Goal: Information Seeking & Learning: Learn about a topic

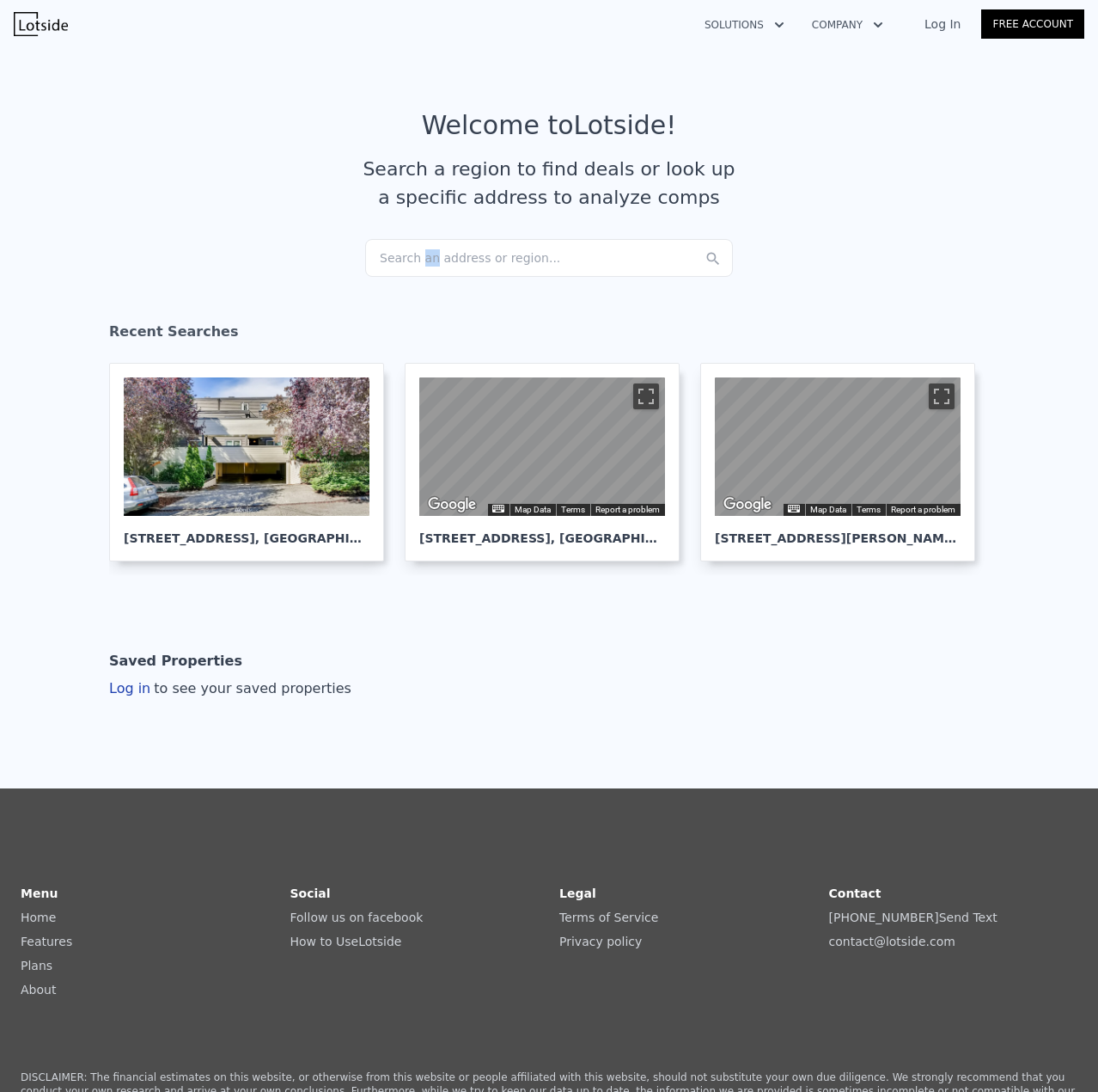
click at [422, 272] on div "Search an address or region..." at bounding box center [549, 258] width 368 height 38
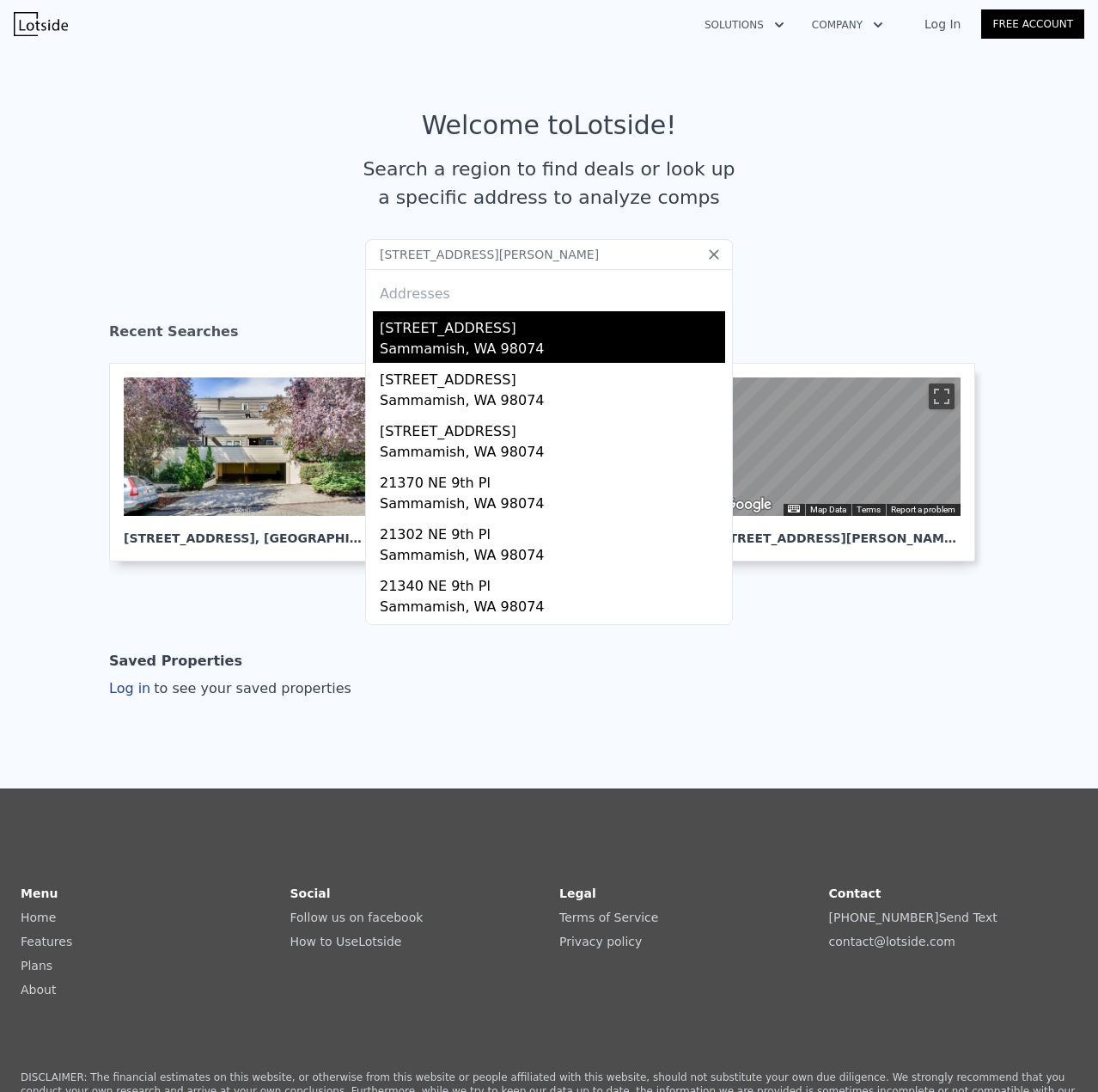
type input "[STREET_ADDRESS][PERSON_NAME]"
click at [410, 336] on div "[STREET_ADDRESS]" at bounding box center [552, 325] width 345 height 28
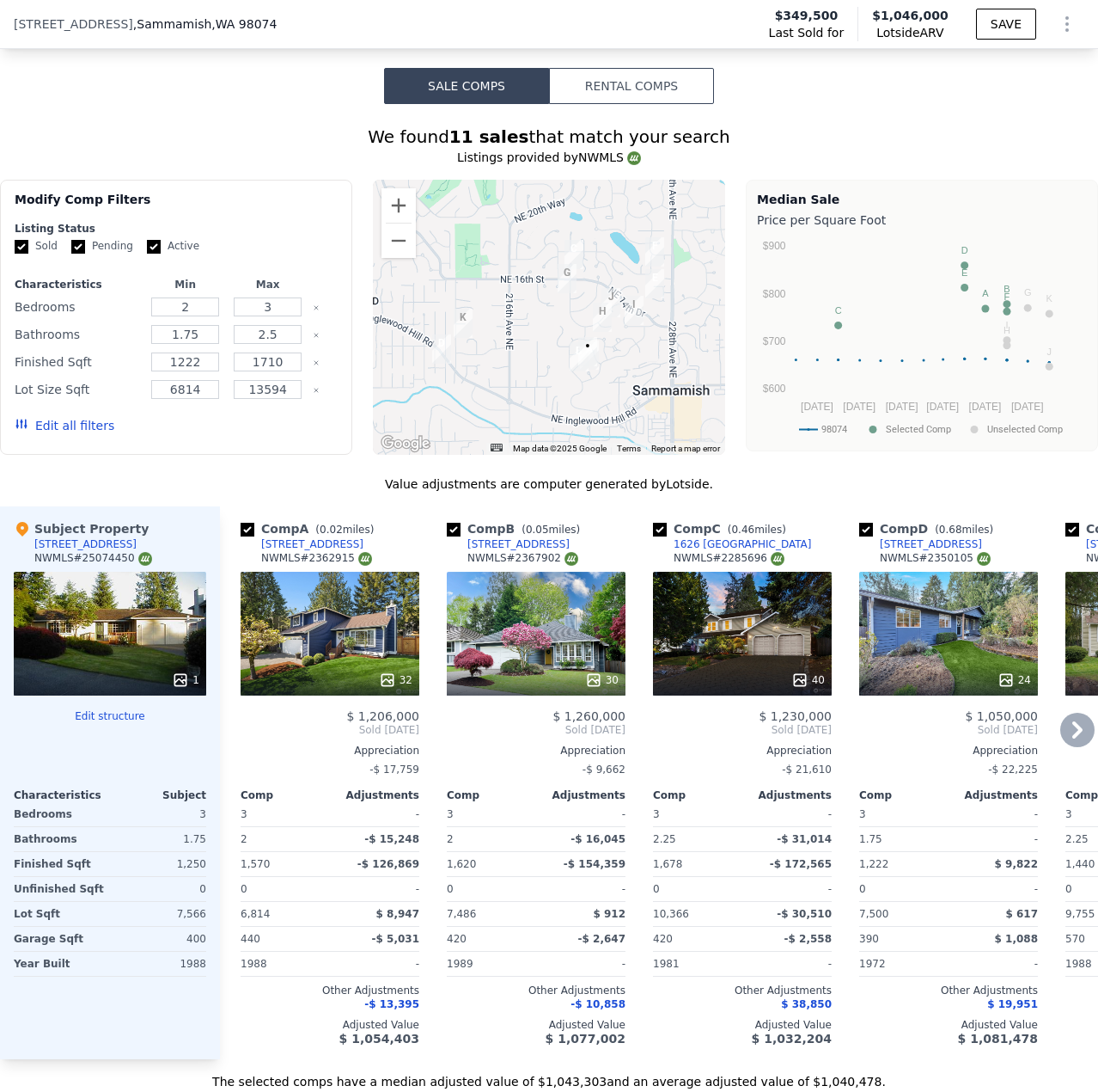
scroll to position [1541, 0]
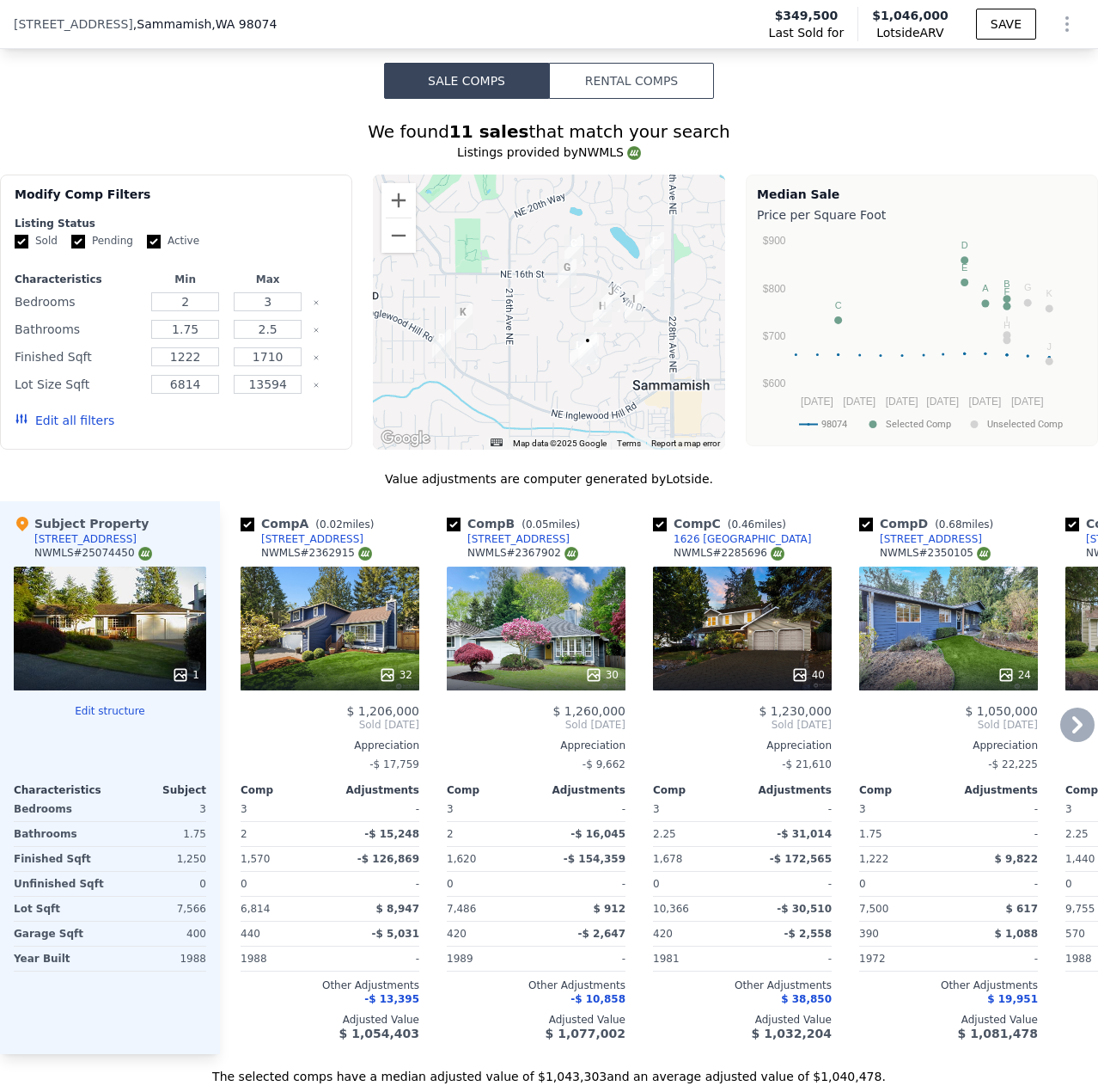
click at [985, 652] on div "24" at bounding box center [949, 628] width 179 height 123
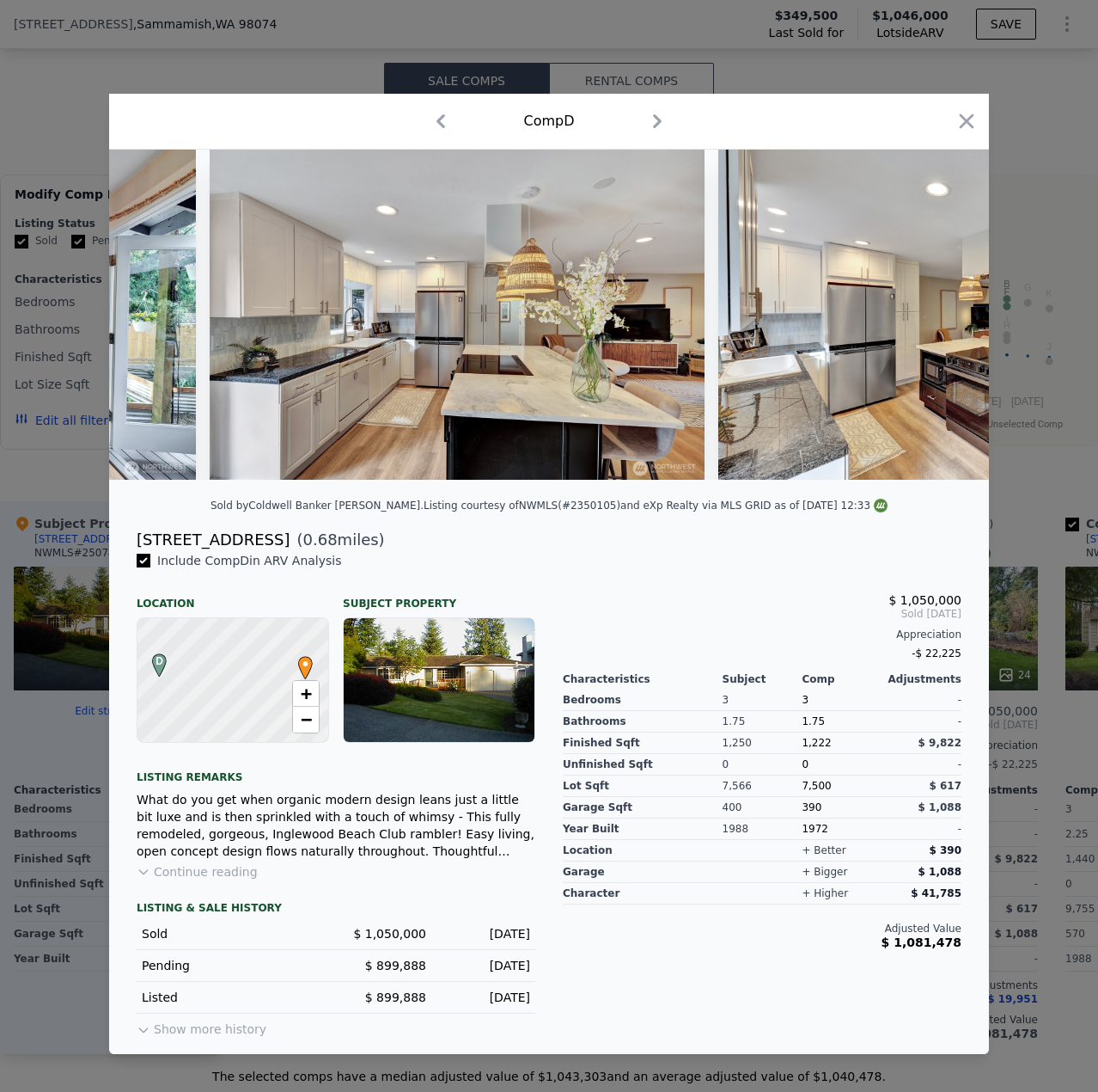
scroll to position [0, 2963]
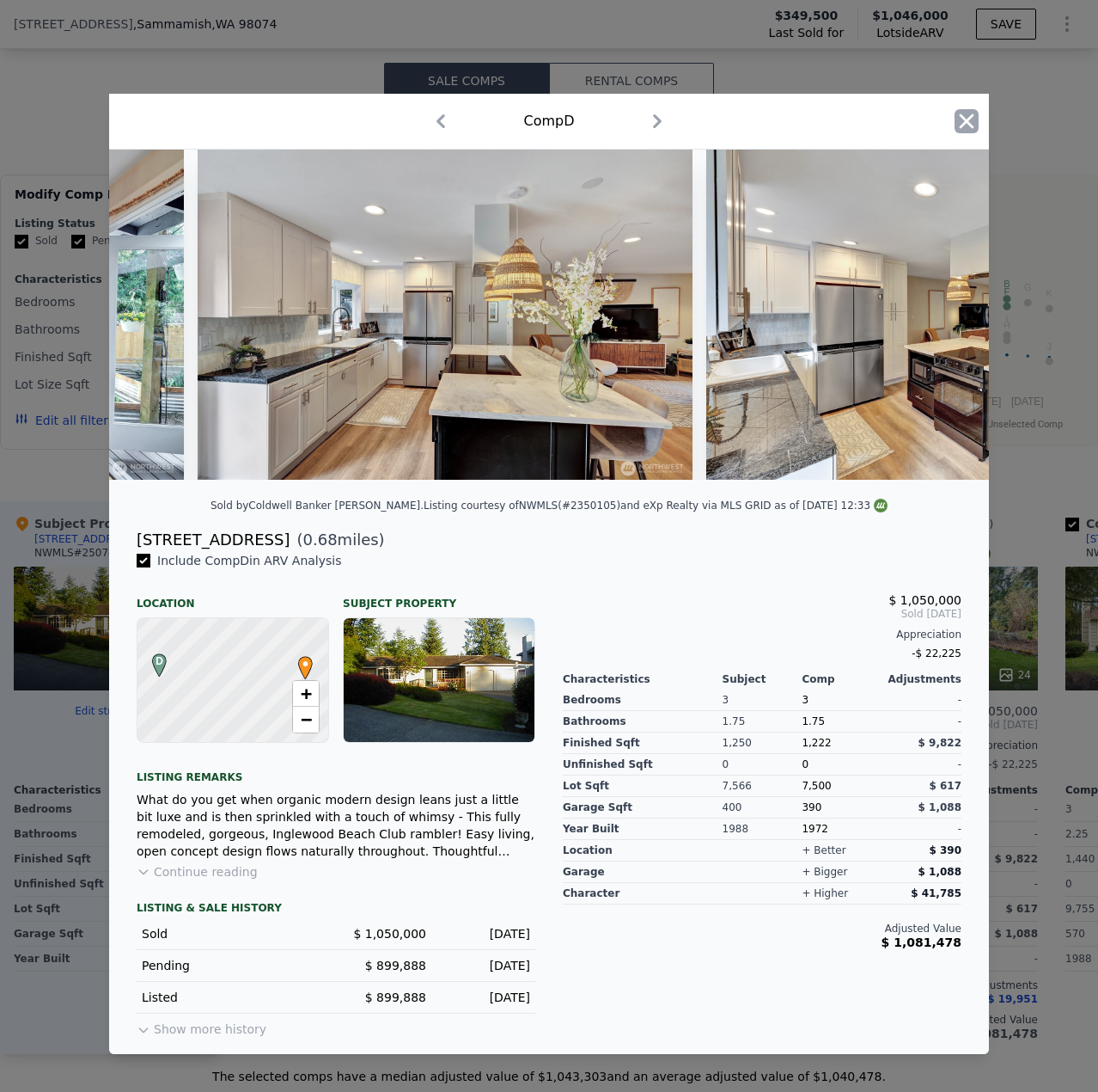
click at [967, 119] on icon "button" at bounding box center [966, 122] width 24 height 24
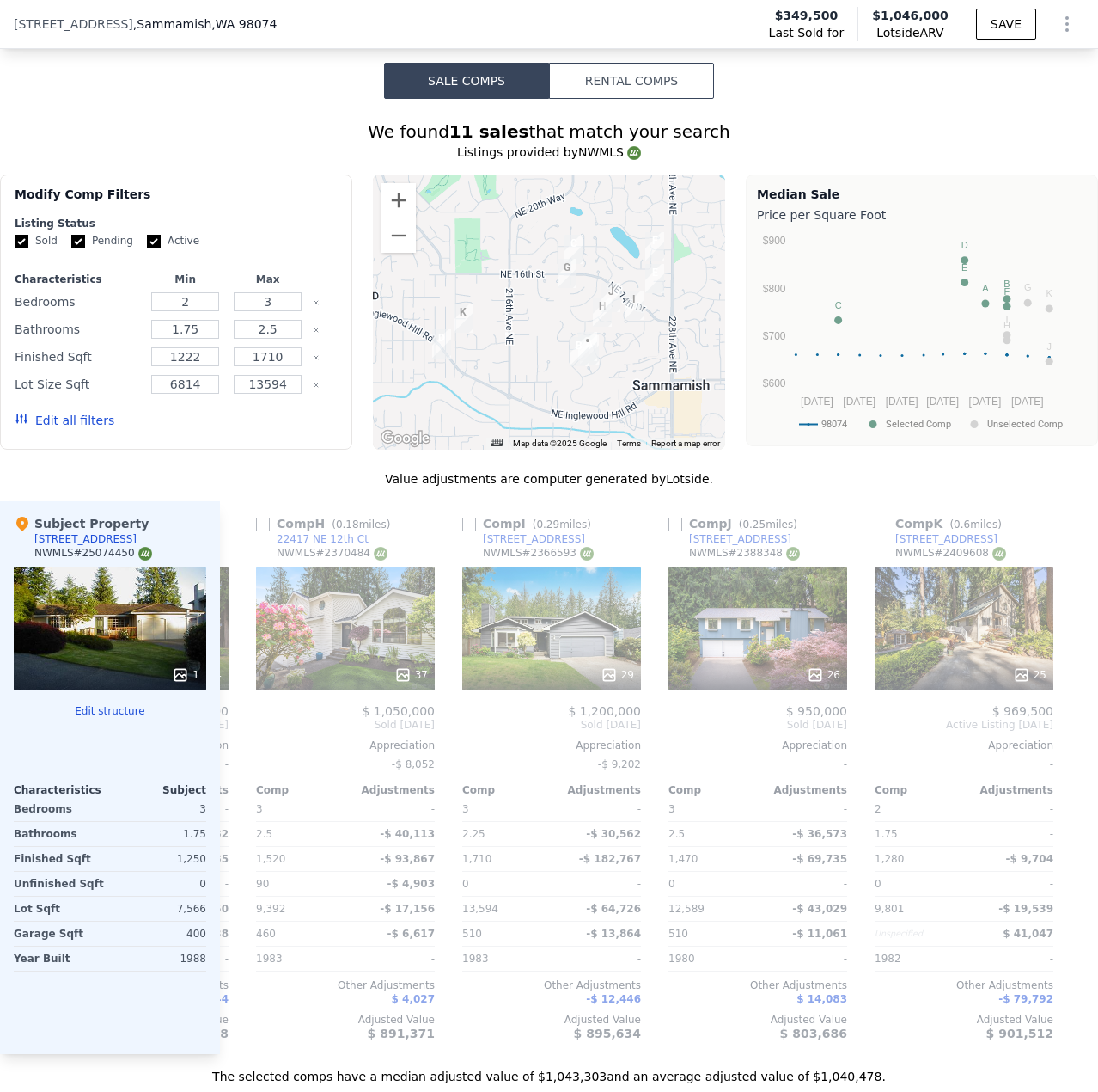
scroll to position [0, 1444]
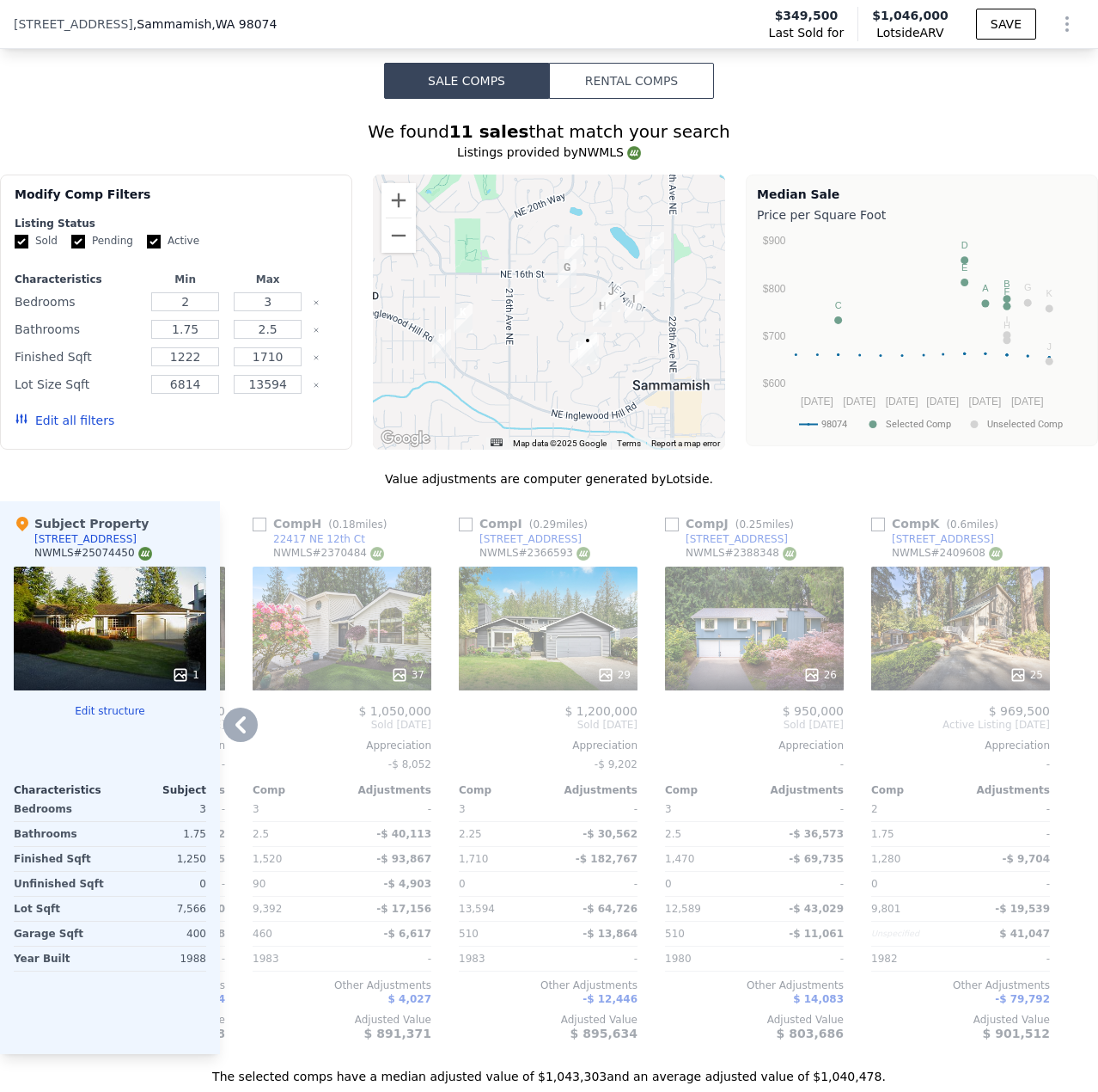
click at [968, 628] on div "25" at bounding box center [961, 628] width 179 height 123
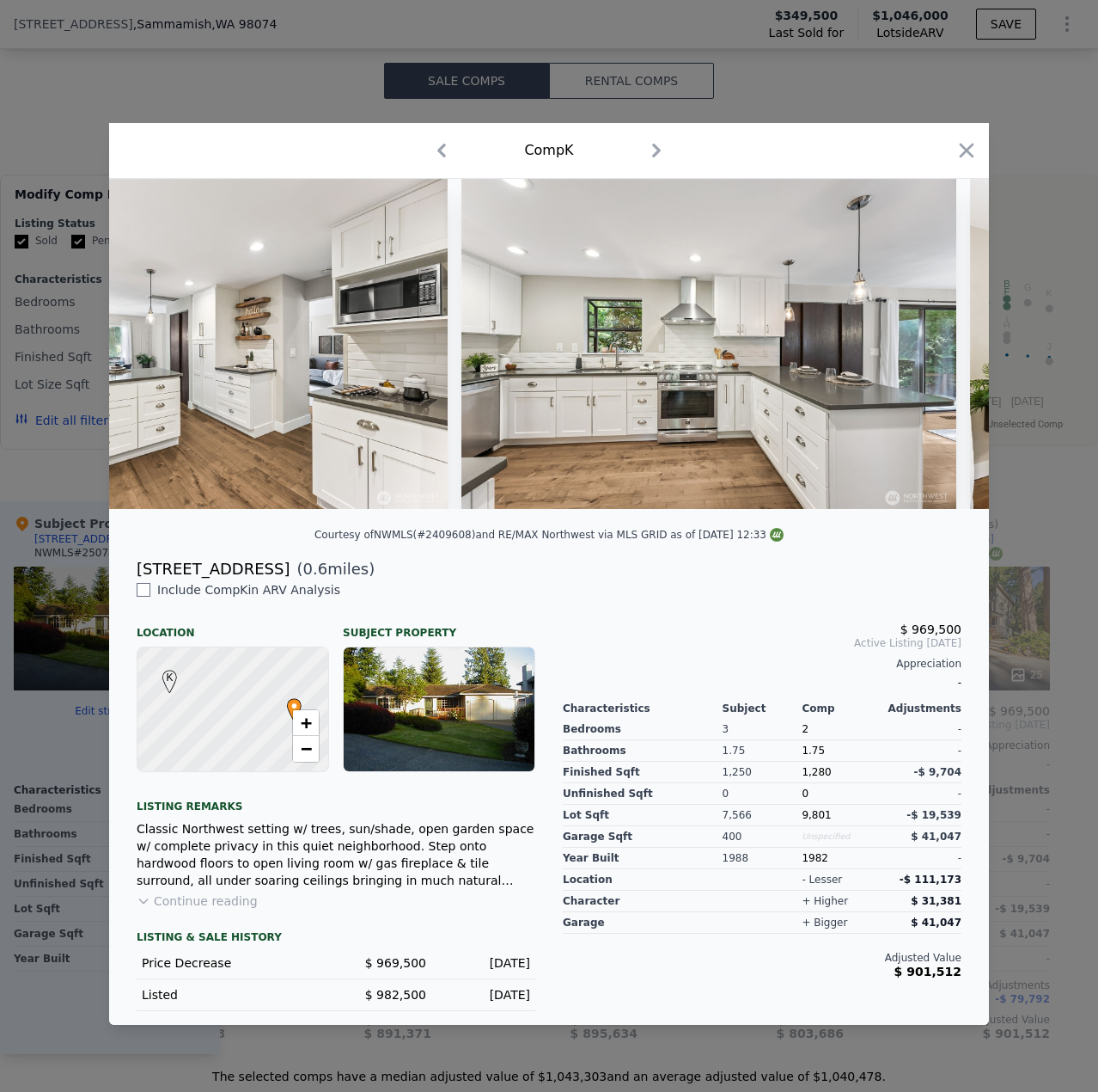
scroll to position [0, 5258]
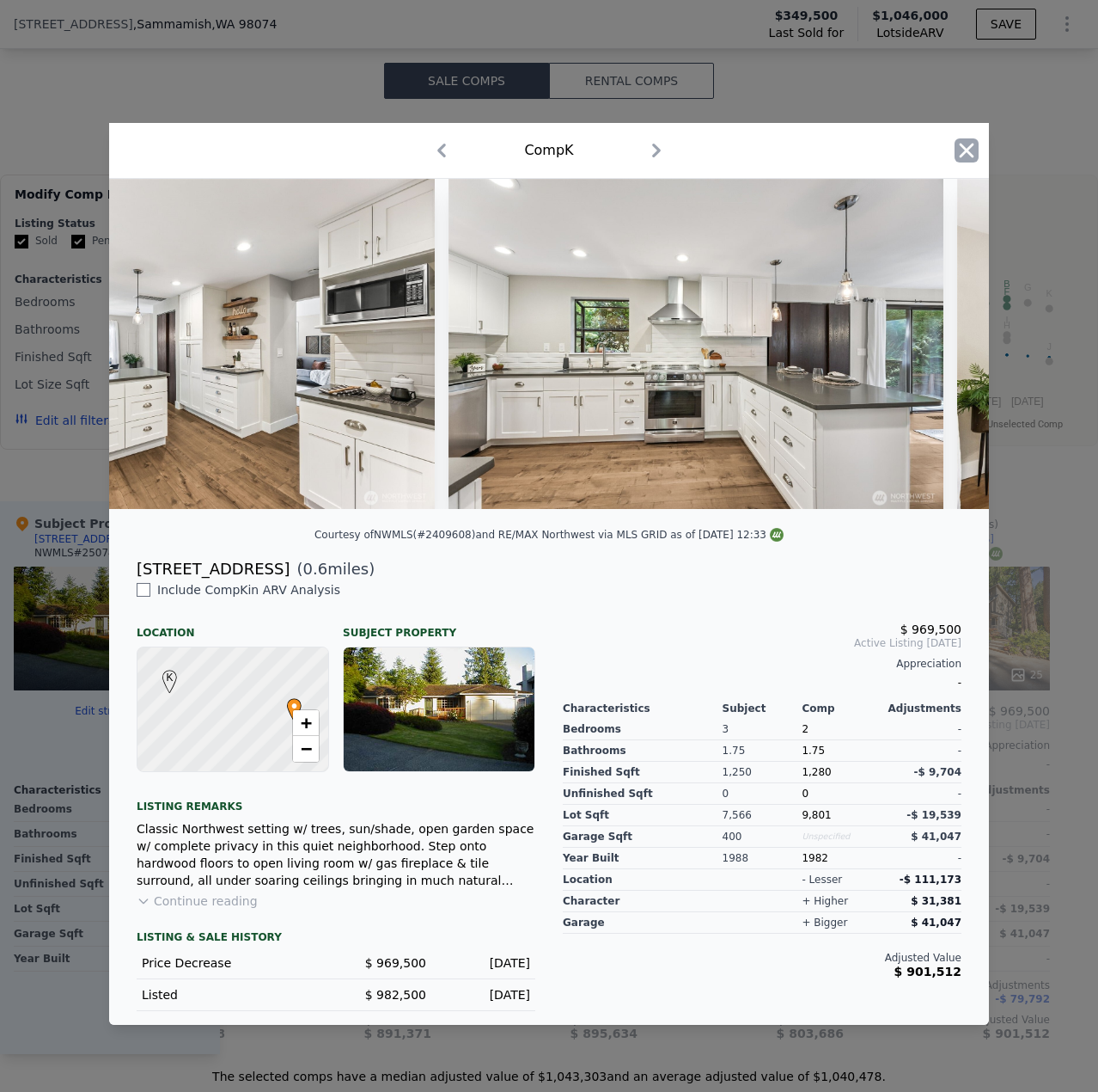
click at [976, 139] on icon "button" at bounding box center [966, 150] width 24 height 24
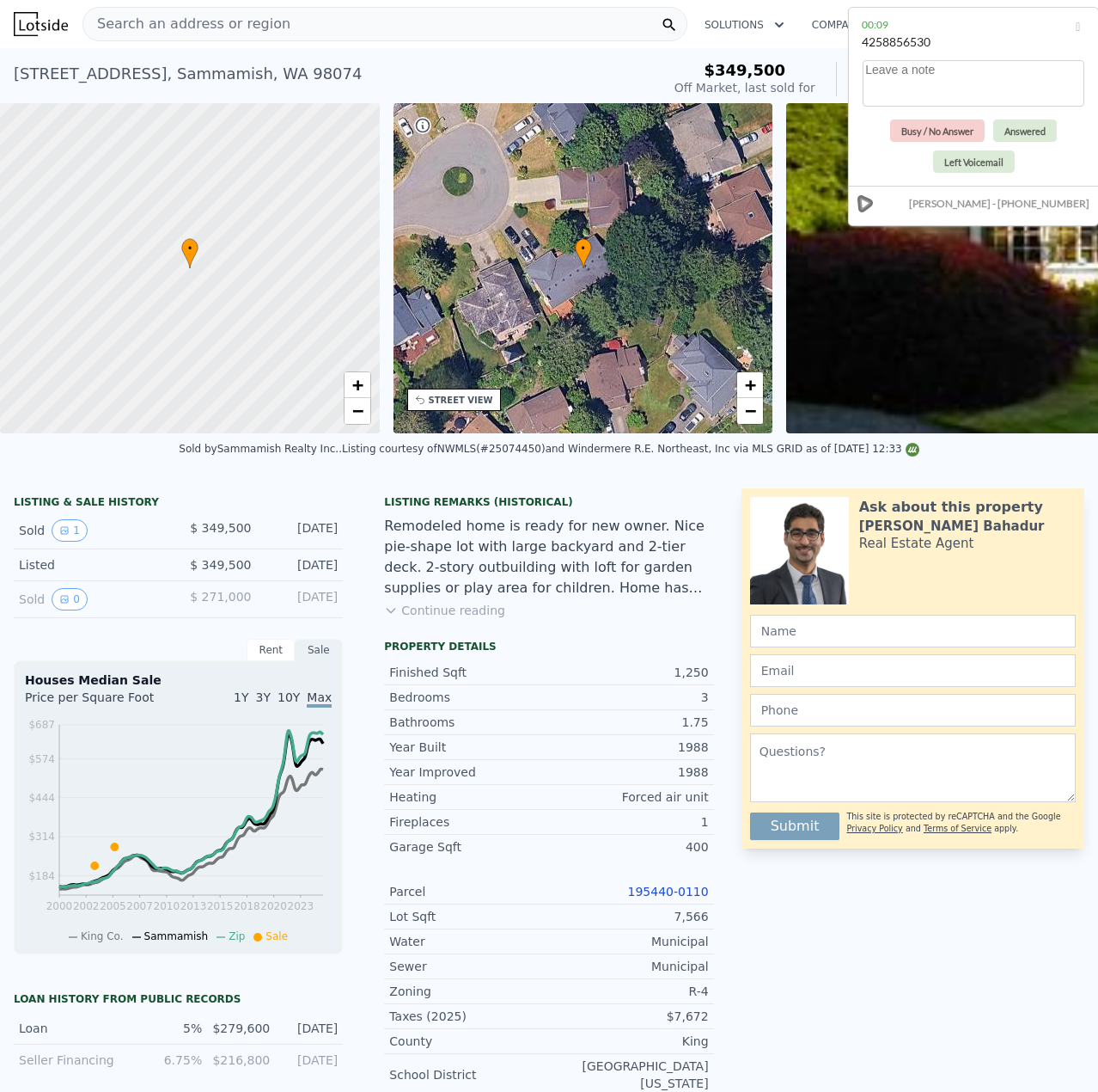
click at [309, 24] on div "Search an address or region" at bounding box center [385, 23] width 605 height 34
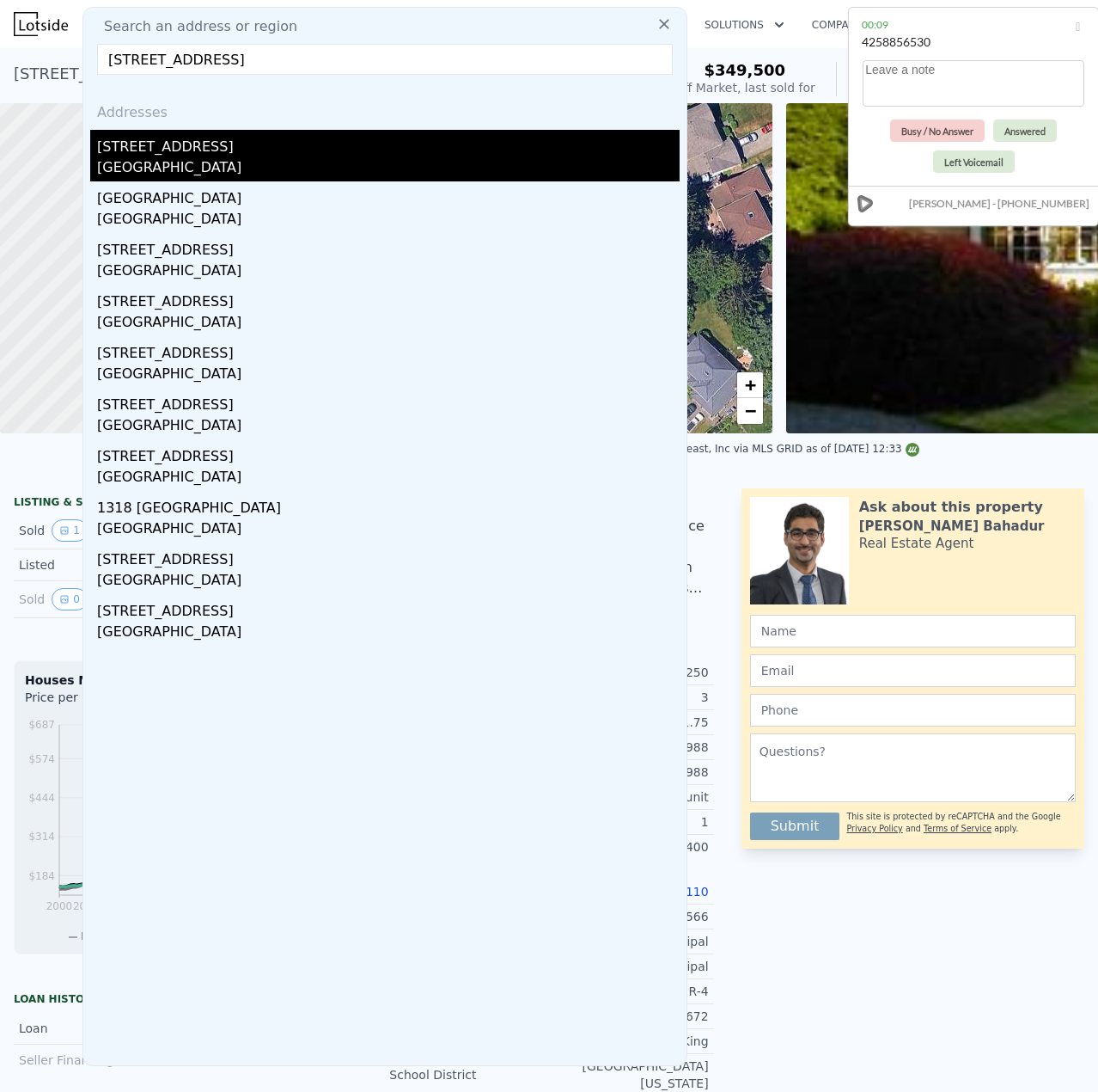
type input "[STREET_ADDRESS]"
click at [221, 159] on div "[GEOGRAPHIC_DATA]" at bounding box center [387, 169] width 583 height 24
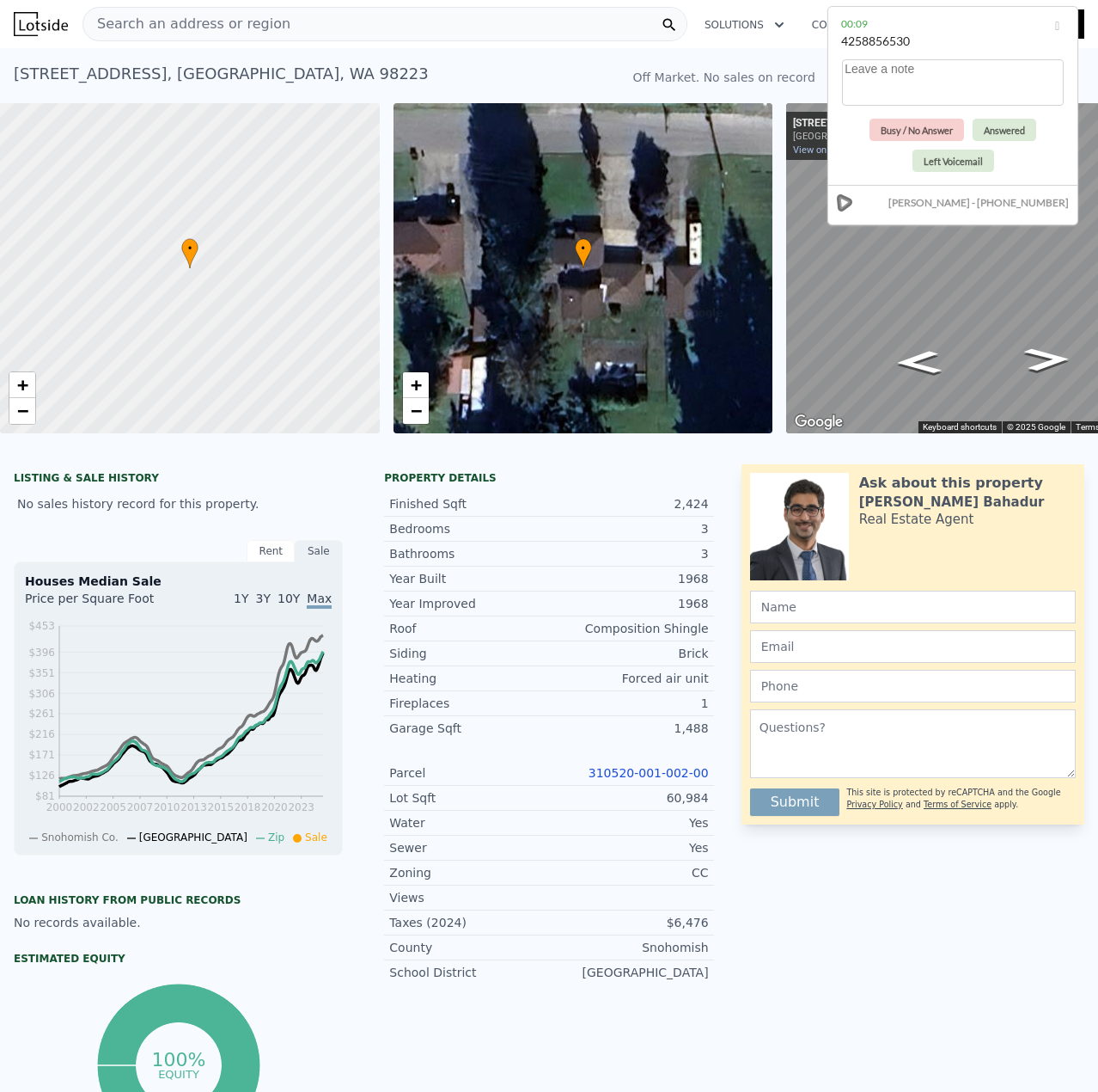
drag, startPoint x: 970, startPoint y: 34, endPoint x: 950, endPoint y: 33, distance: 20.0
click at [950, 33] on div "4258856530" at bounding box center [953, 48] width 224 height 32
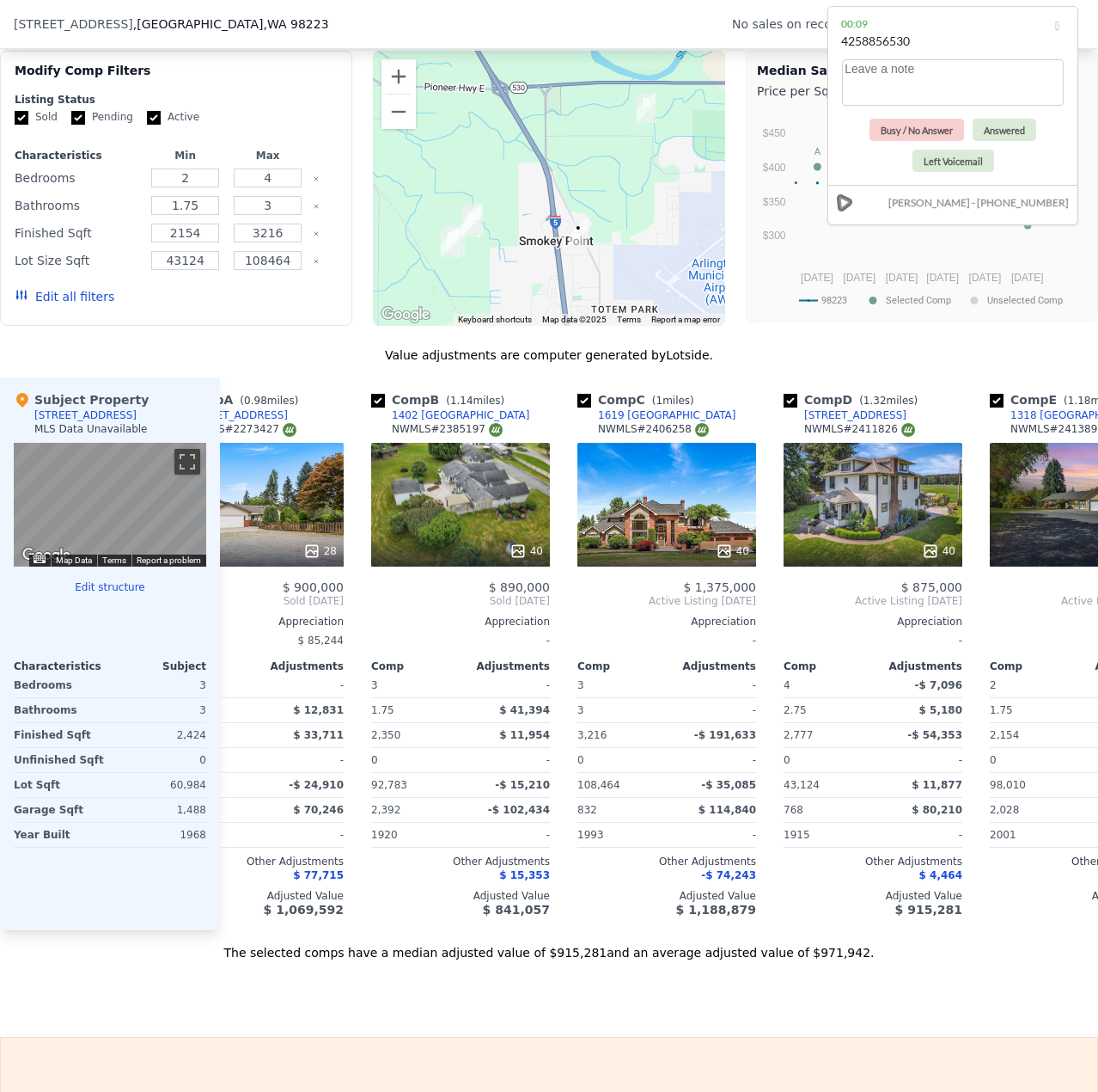
scroll to position [0, 58]
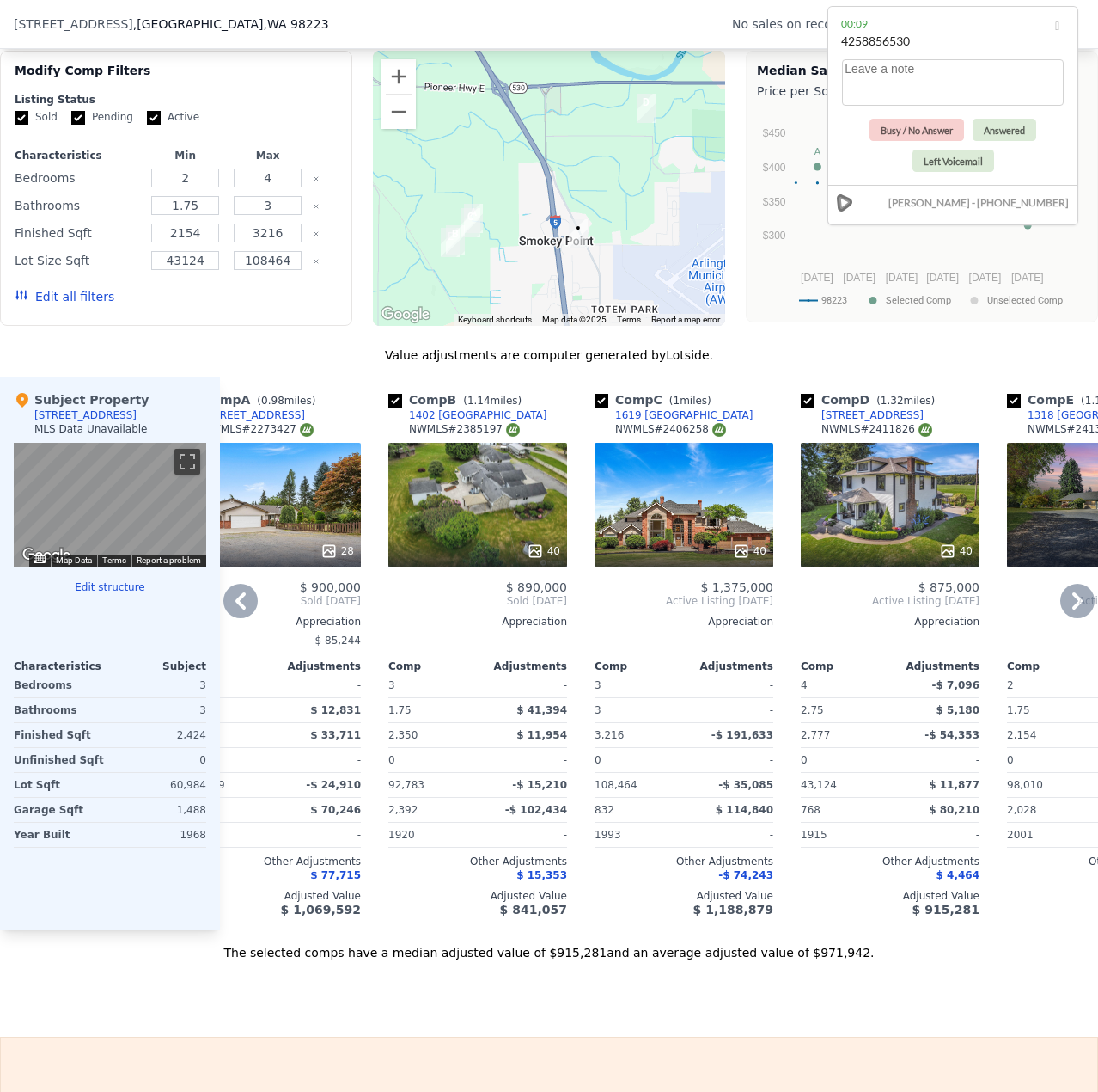
click at [469, 532] on div "40" at bounding box center [478, 505] width 179 height 123
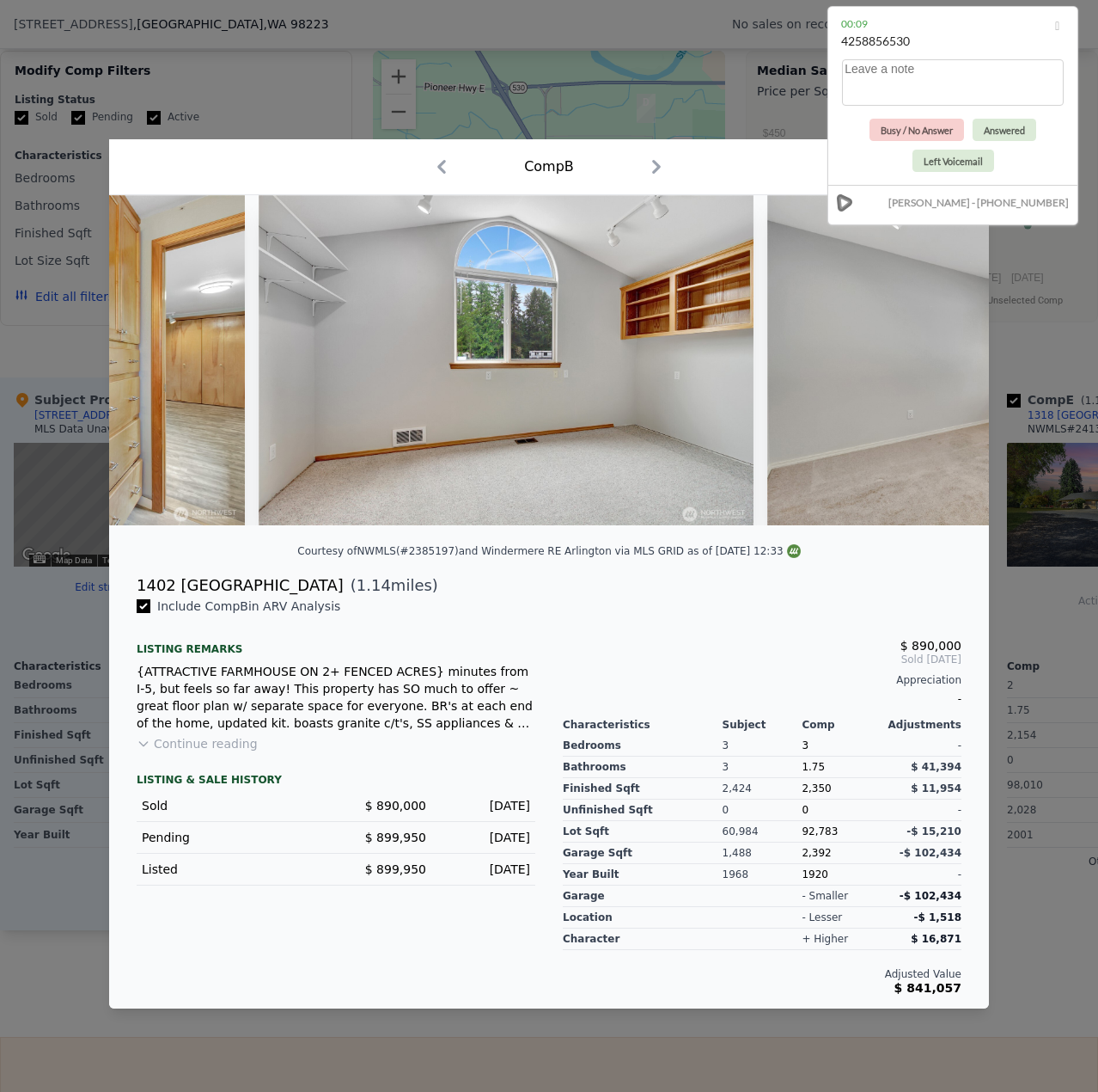
scroll to position [0, 7057]
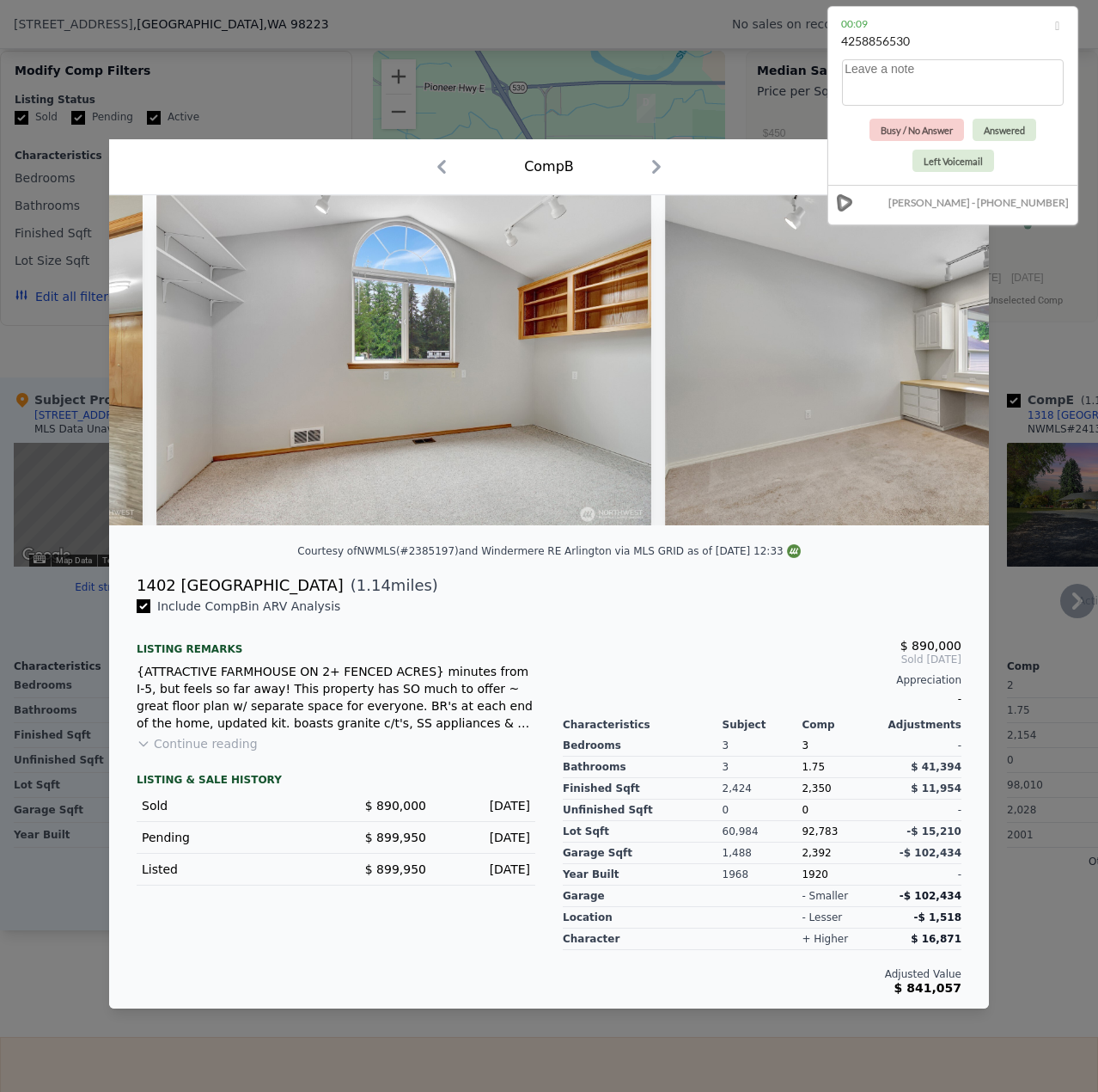
click at [1023, 621] on div at bounding box center [549, 546] width 1098 height 1092
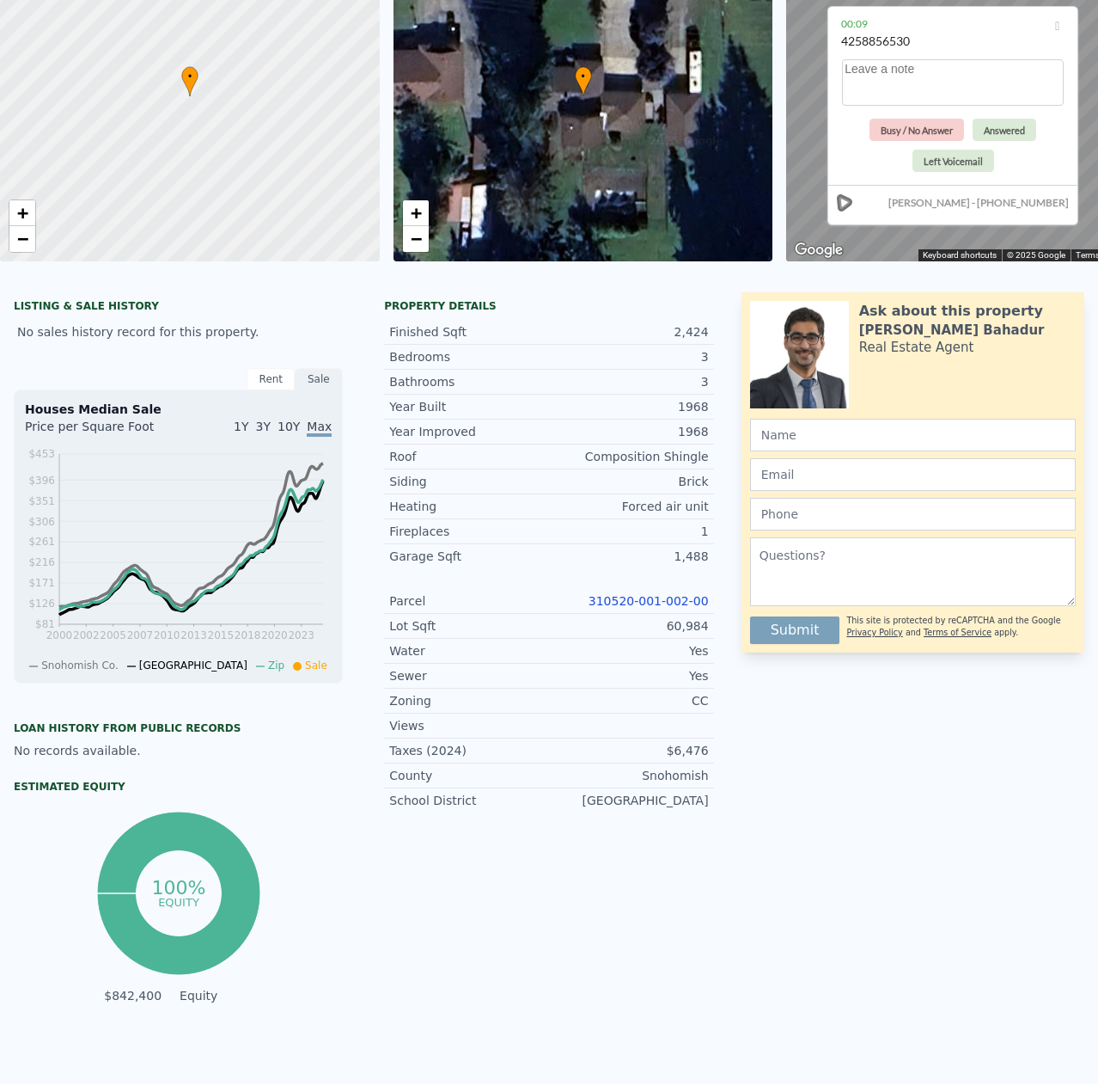
scroll to position [6, 0]
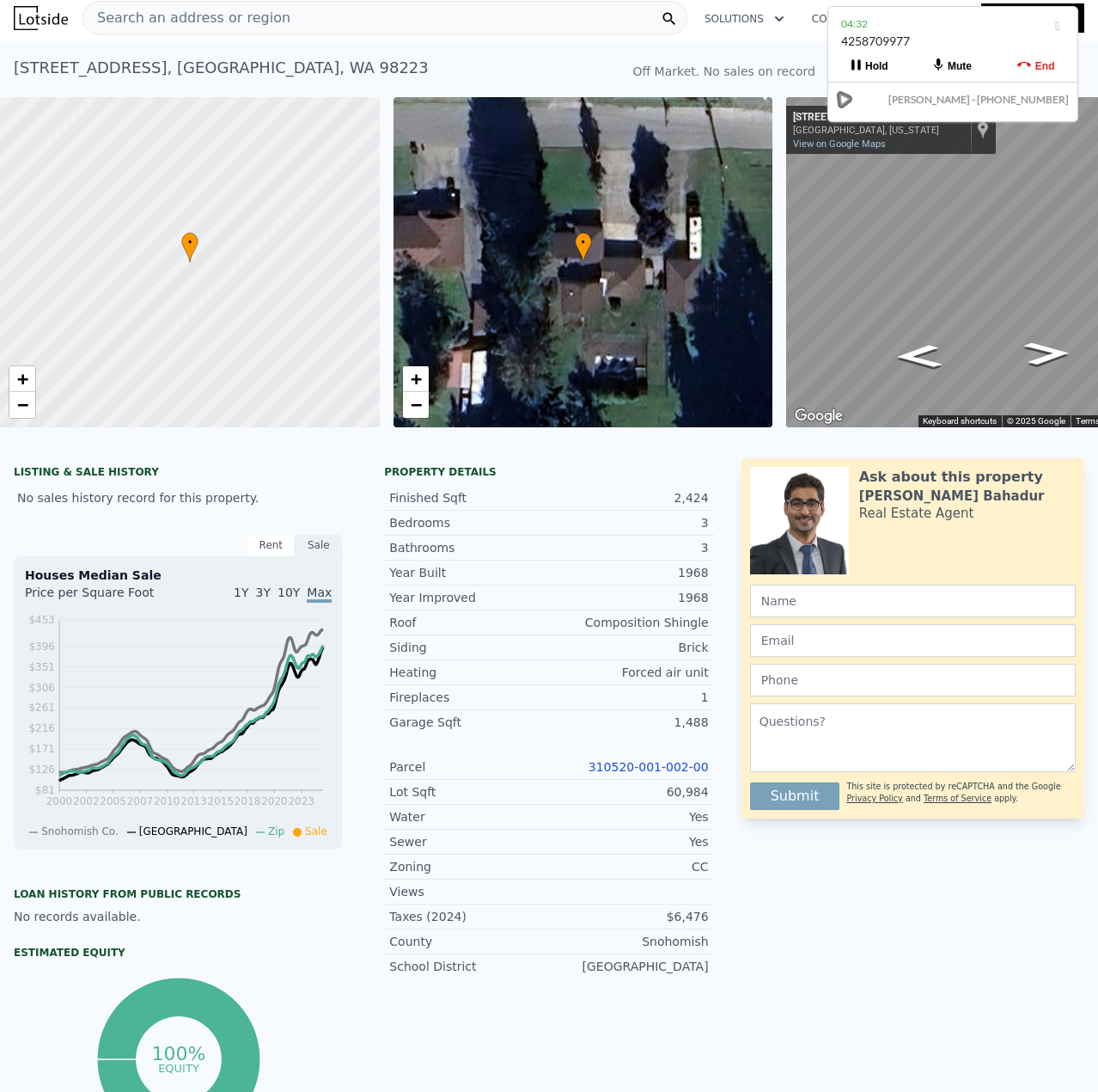
click at [613, 69] on div "[STREET_ADDRESS] No sales on record (~ARV $1.013m )" at bounding box center [313, 73] width 599 height 48
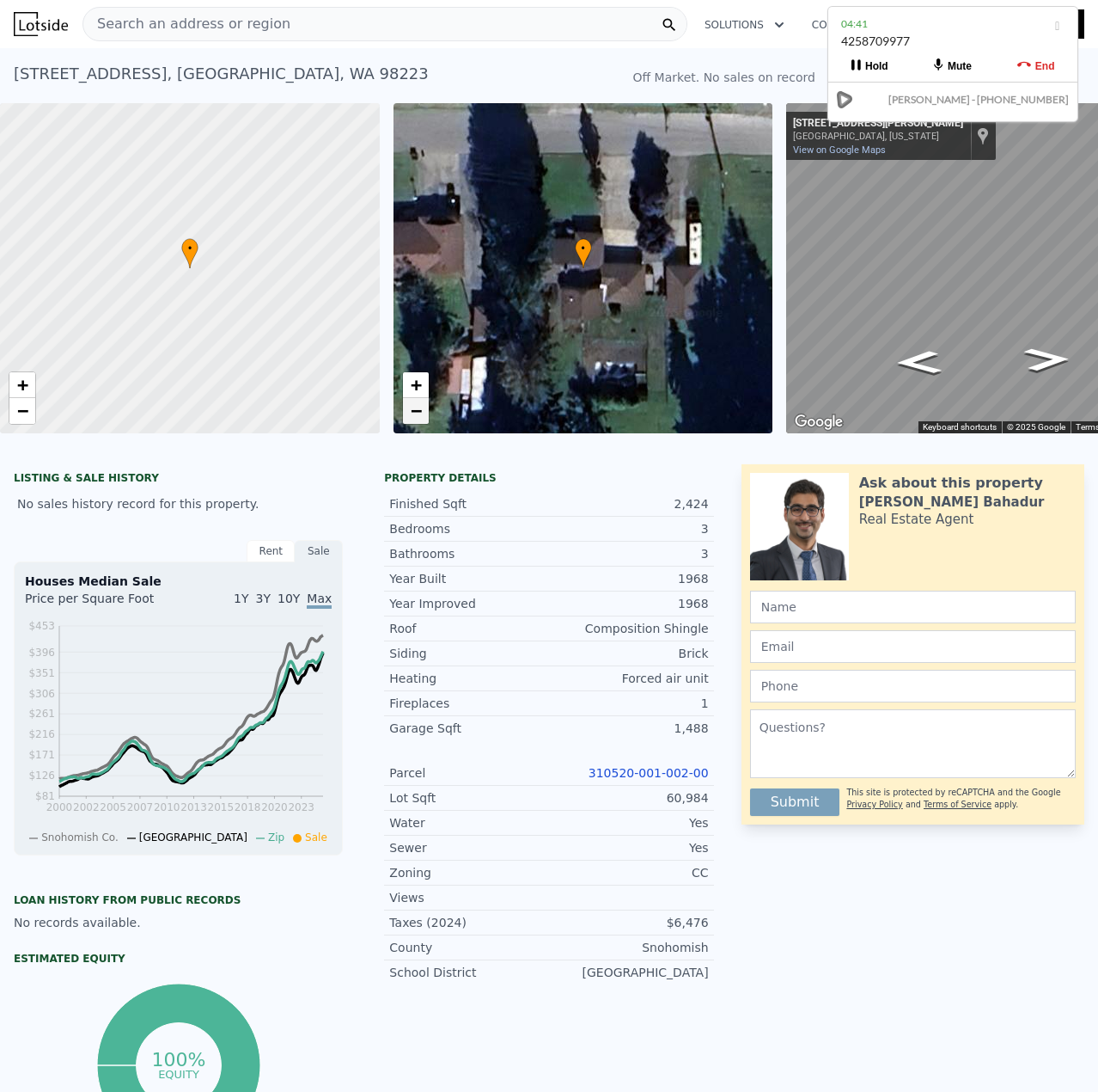
click at [412, 406] on span "−" at bounding box center [415, 410] width 11 height 21
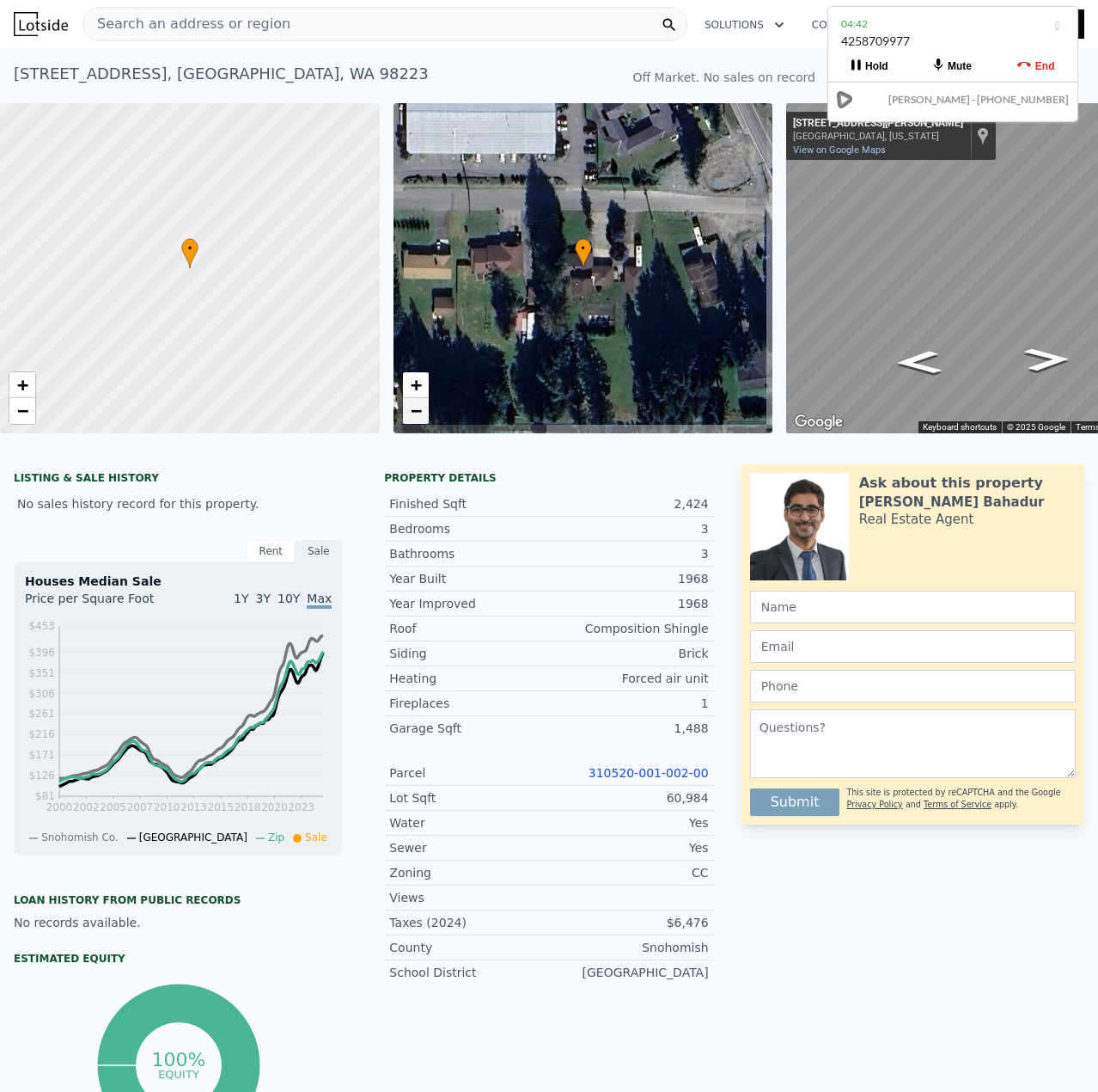
click at [412, 406] on span "−" at bounding box center [415, 410] width 11 height 21
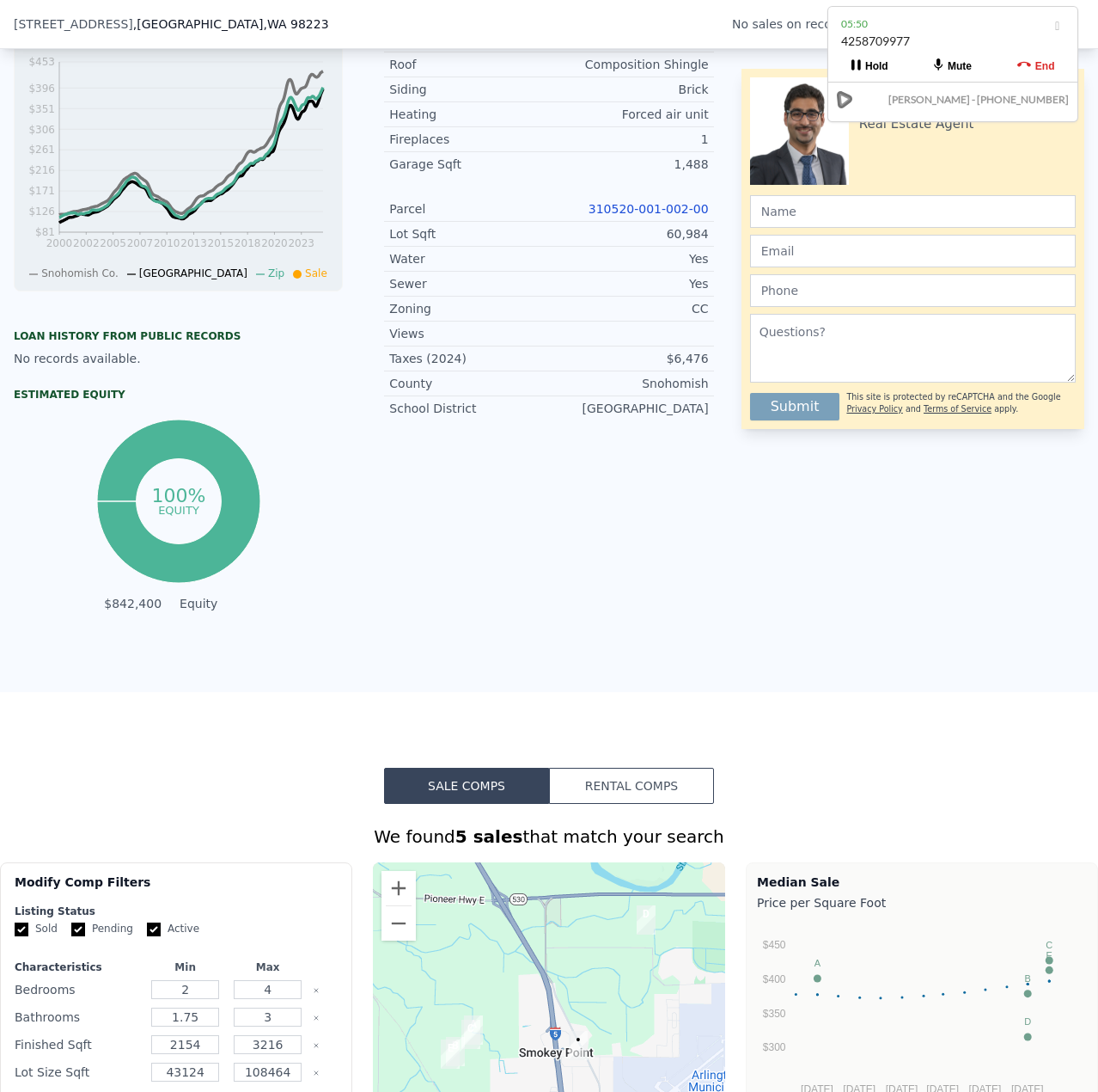
scroll to position [510, 0]
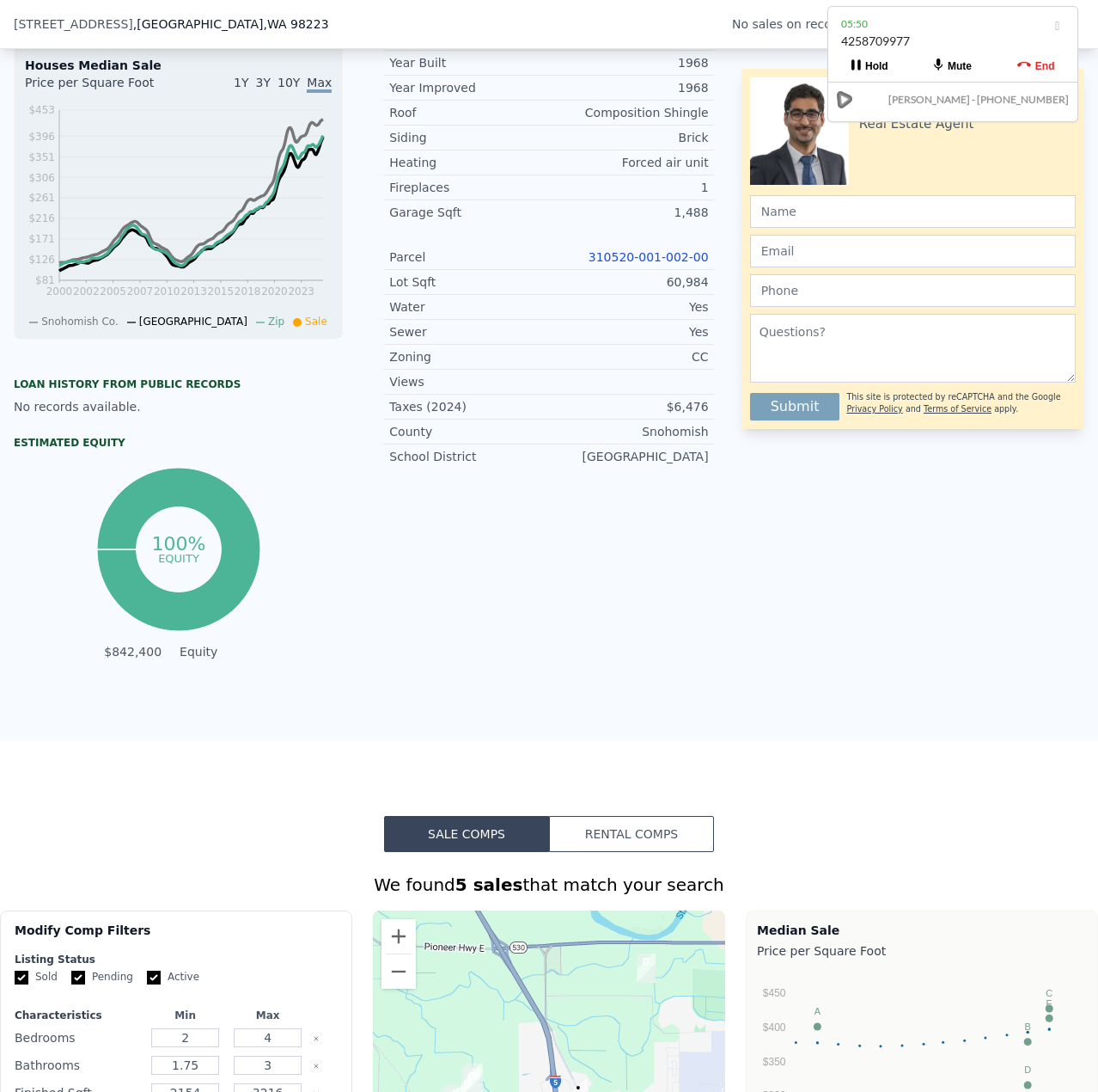
click at [669, 261] on link "310520-001-002-00" at bounding box center [649, 257] width 121 height 14
drag, startPoint x: 706, startPoint y: 376, endPoint x: 677, endPoint y: 372, distance: 29.3
click at [677, 372] on div "Property details Finished Sqft 2,424 Bedrooms 3 Bathrooms 3 Year Built 1968 Yea…" at bounding box center [548, 218] width 356 height 527
copy div "CC"
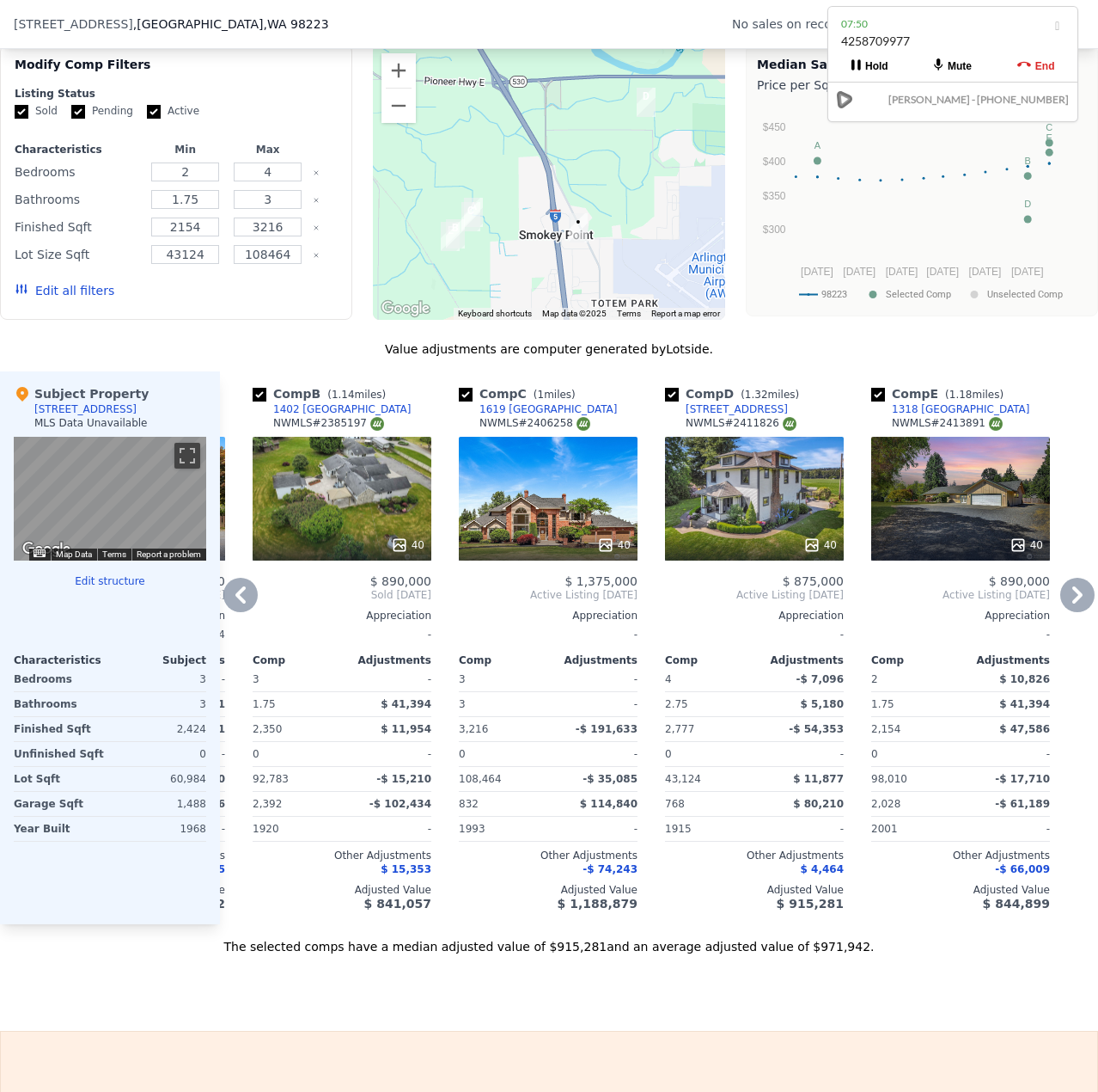
scroll to position [0, 207]
click at [1012, 551] on icon at bounding box center [1018, 544] width 11 height 11
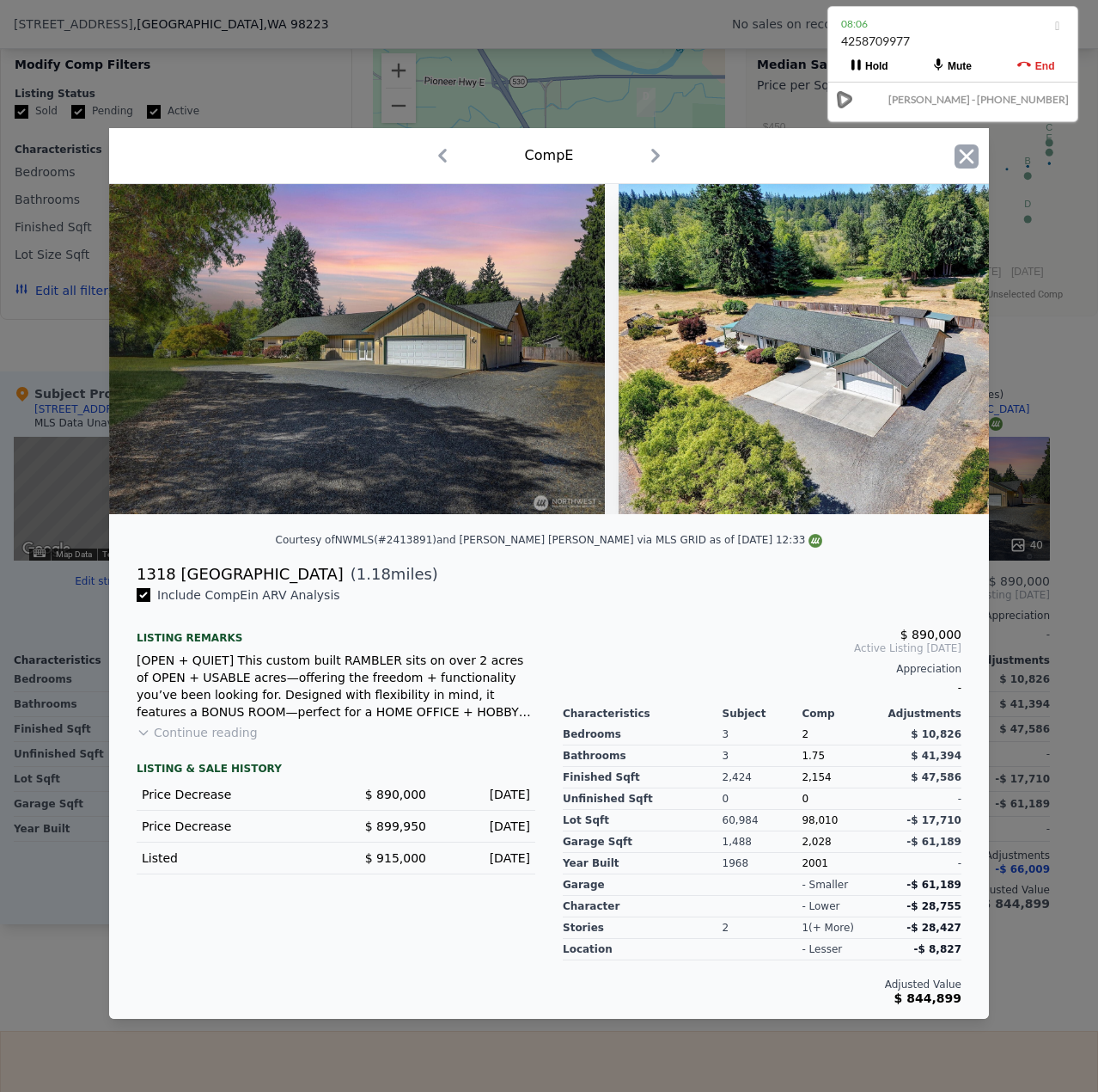
click at [971, 149] on icon "button" at bounding box center [967, 157] width 15 height 15
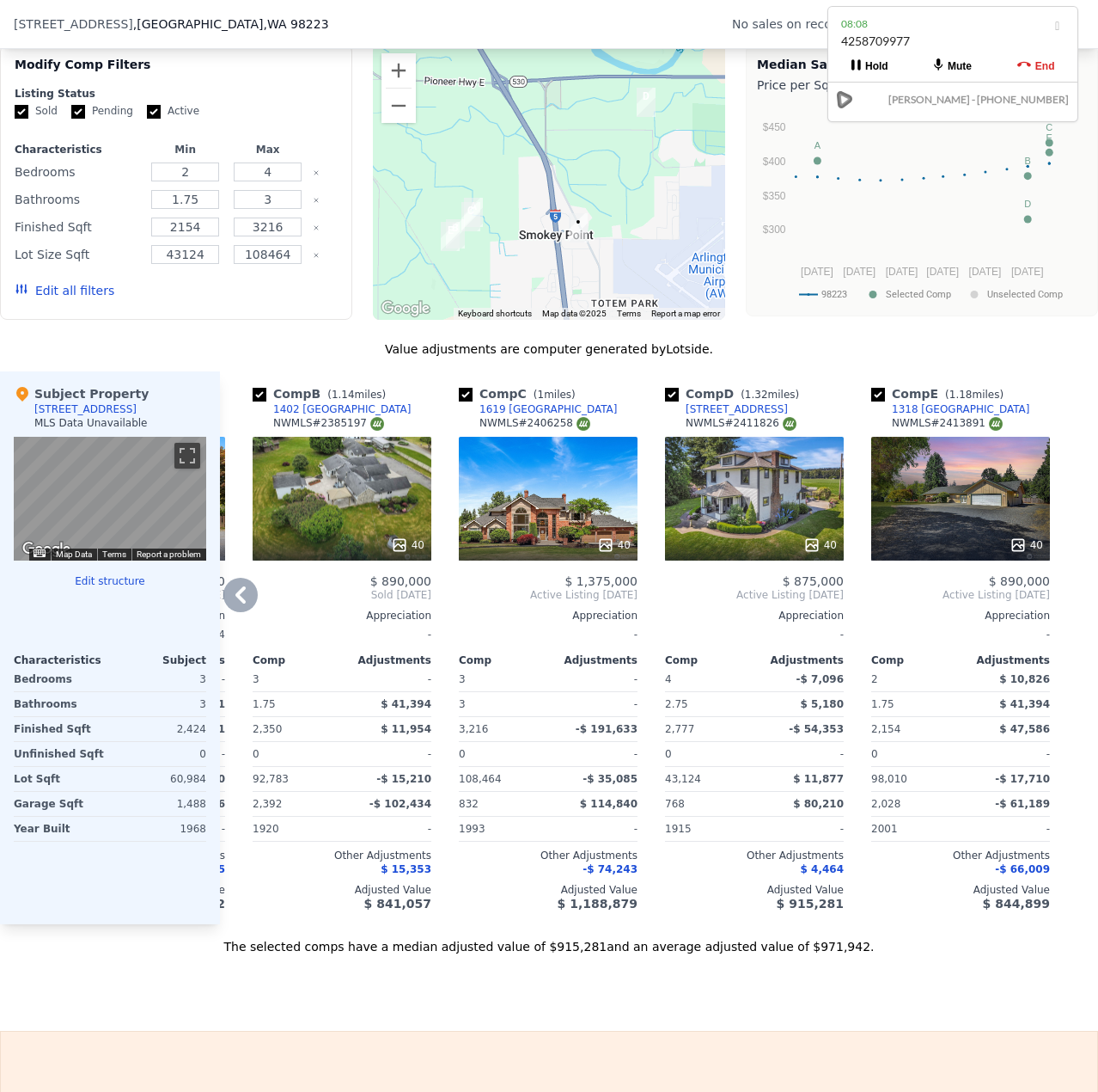
click at [914, 415] on div "1318 [GEOGRAPHIC_DATA]" at bounding box center [961, 409] width 138 height 14
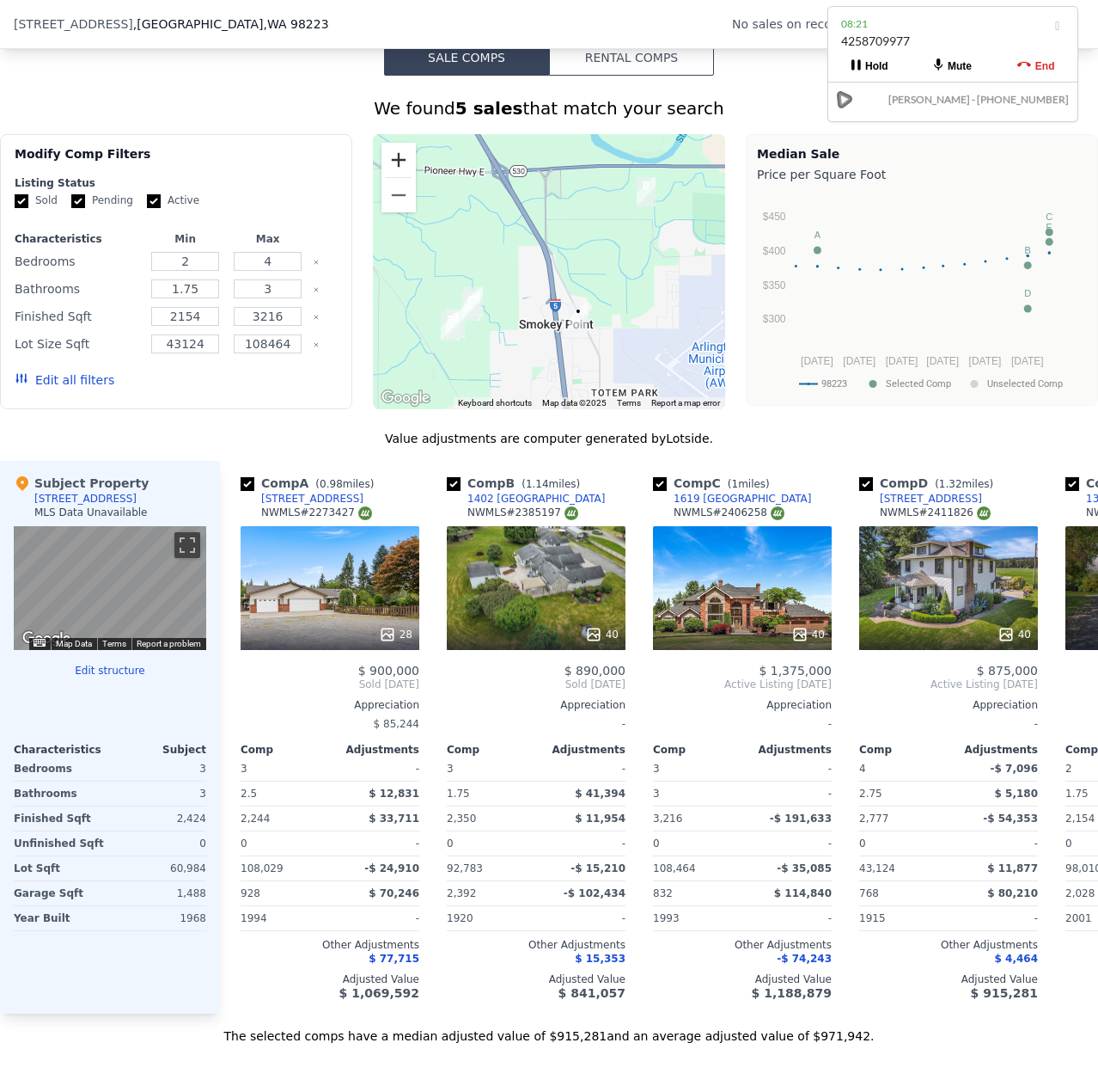
scroll to position [1289, 0]
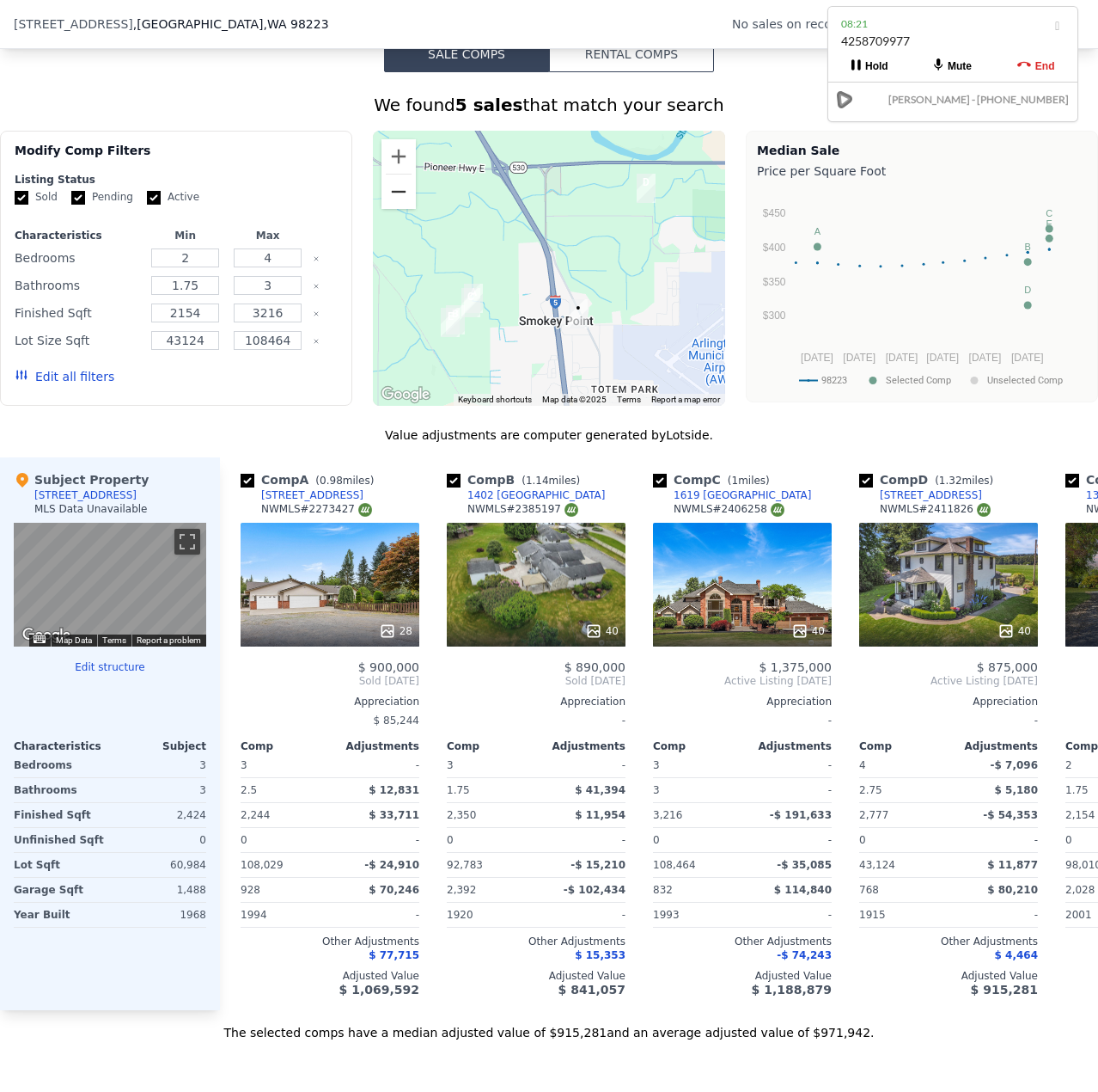
click at [390, 209] on button "Zoom out" at bounding box center [399, 192] width 34 height 34
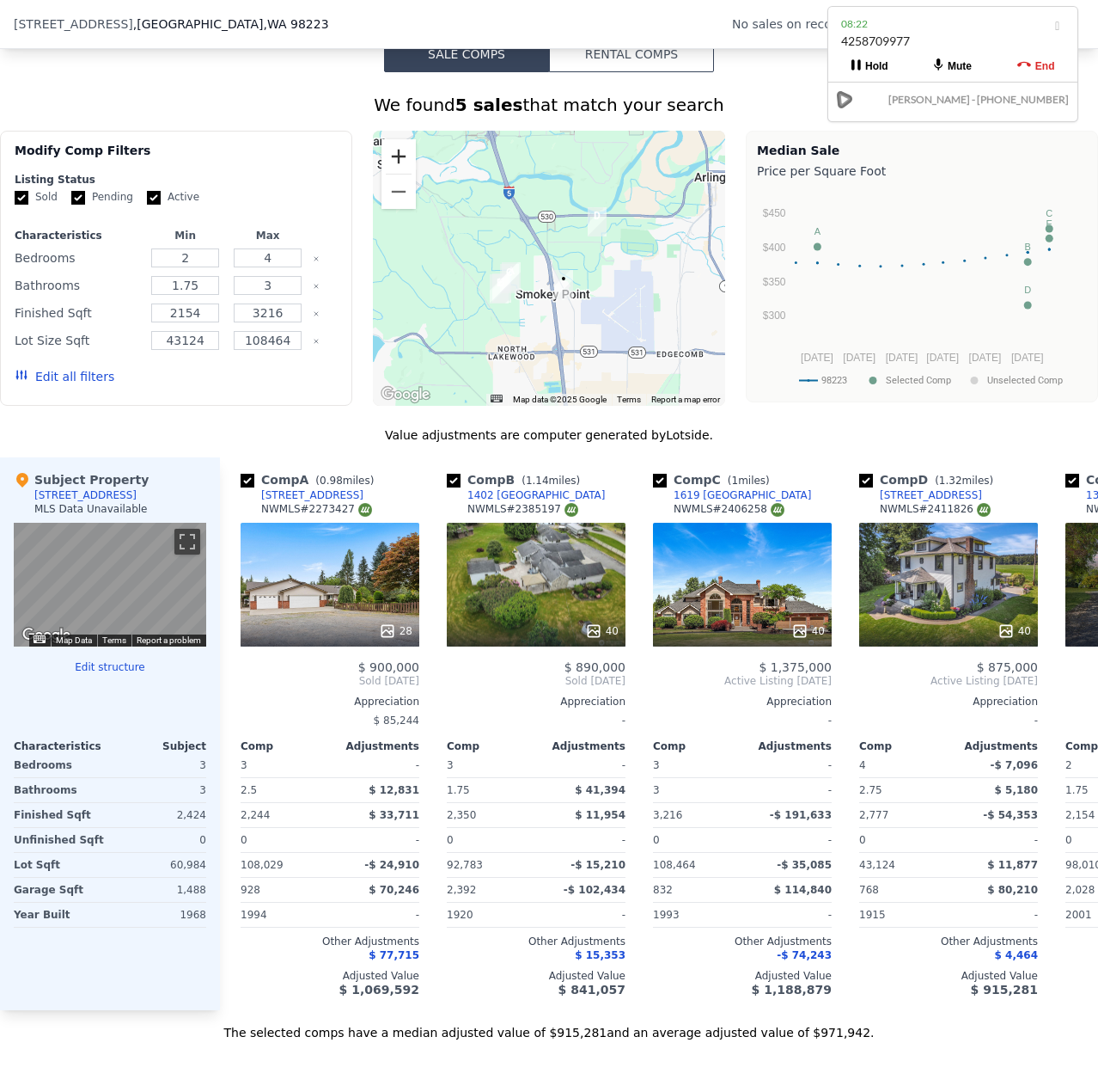
click at [403, 165] on button "Zoom in" at bounding box center [399, 156] width 34 height 34
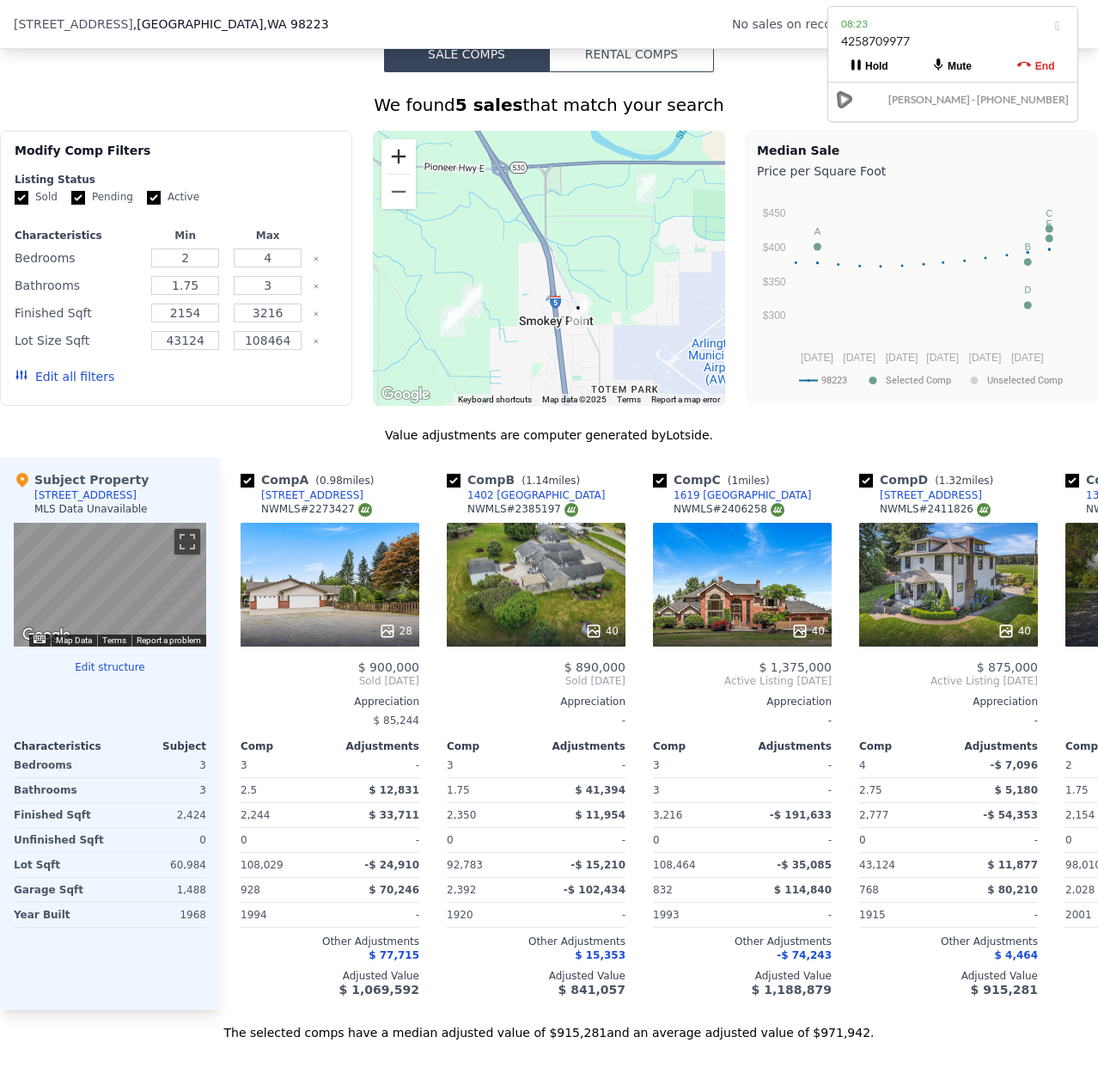
click at [403, 165] on button "Zoom in" at bounding box center [399, 156] width 34 height 34
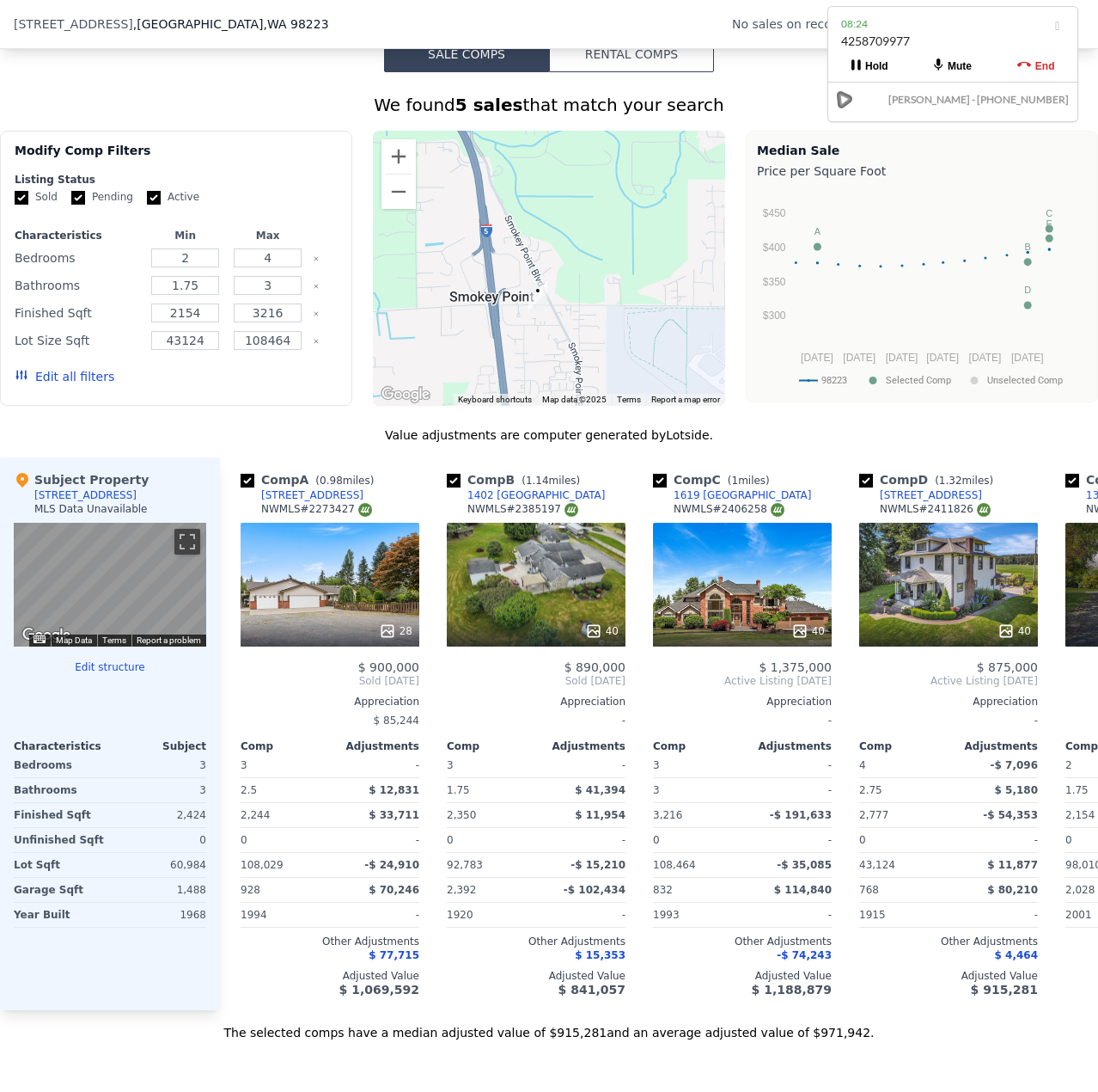
drag, startPoint x: 543, startPoint y: 307, endPoint x: 465, endPoint y: 219, distance: 117.6
click at [465, 219] on div at bounding box center [549, 268] width 353 height 275
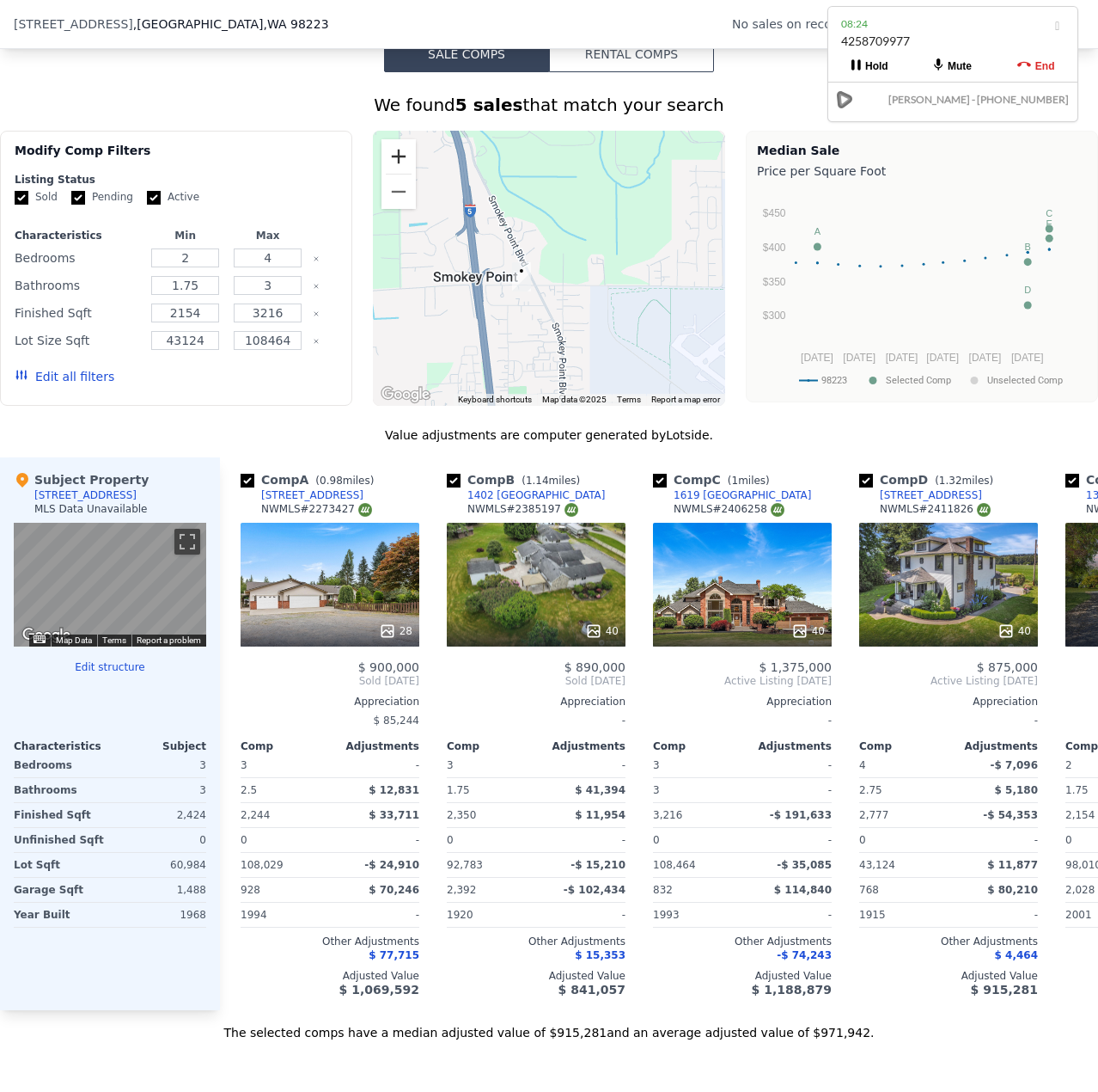
click at [395, 174] on button "Zoom in" at bounding box center [399, 156] width 34 height 34
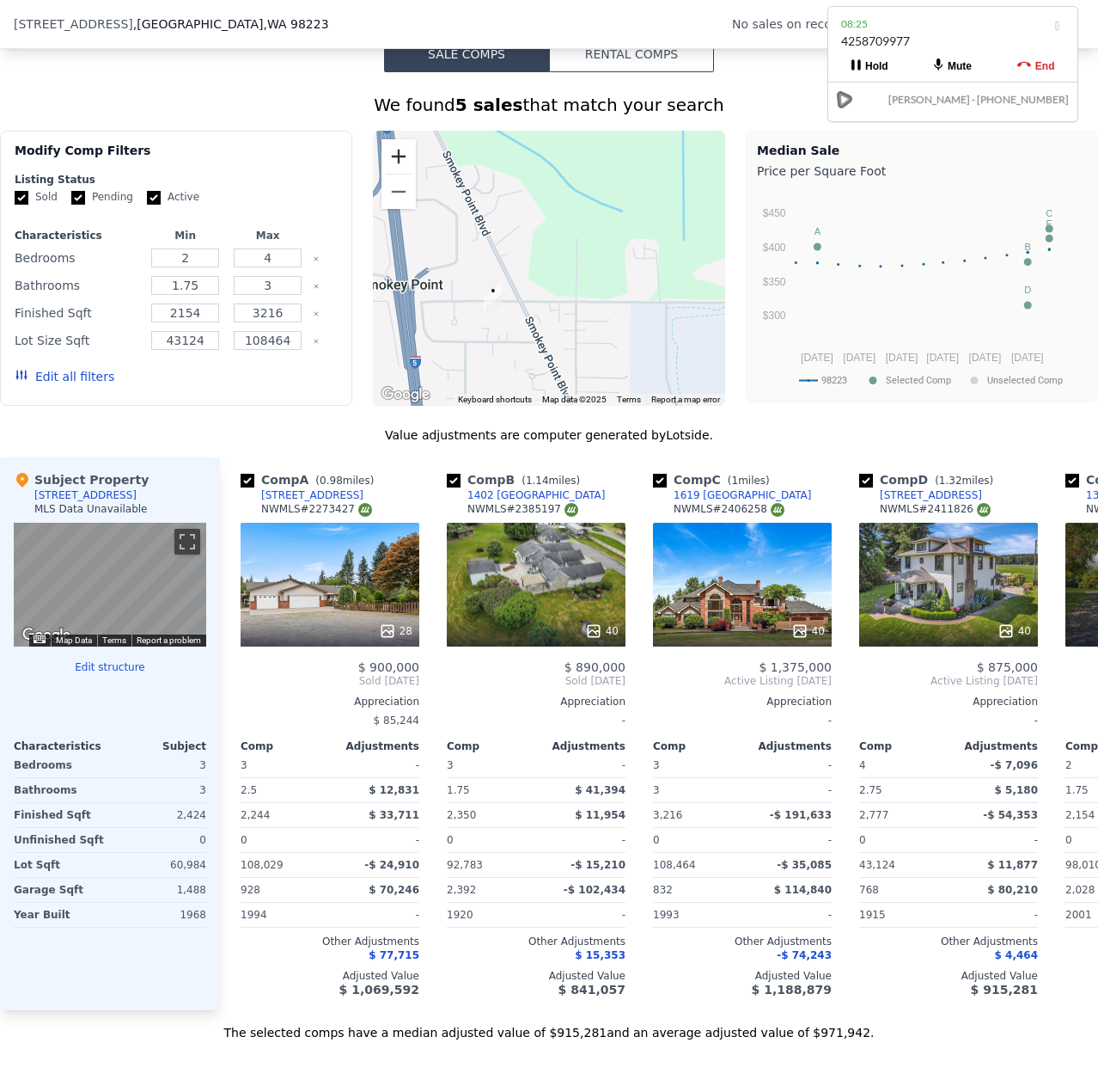
click at [395, 174] on button "Zoom in" at bounding box center [399, 156] width 34 height 34
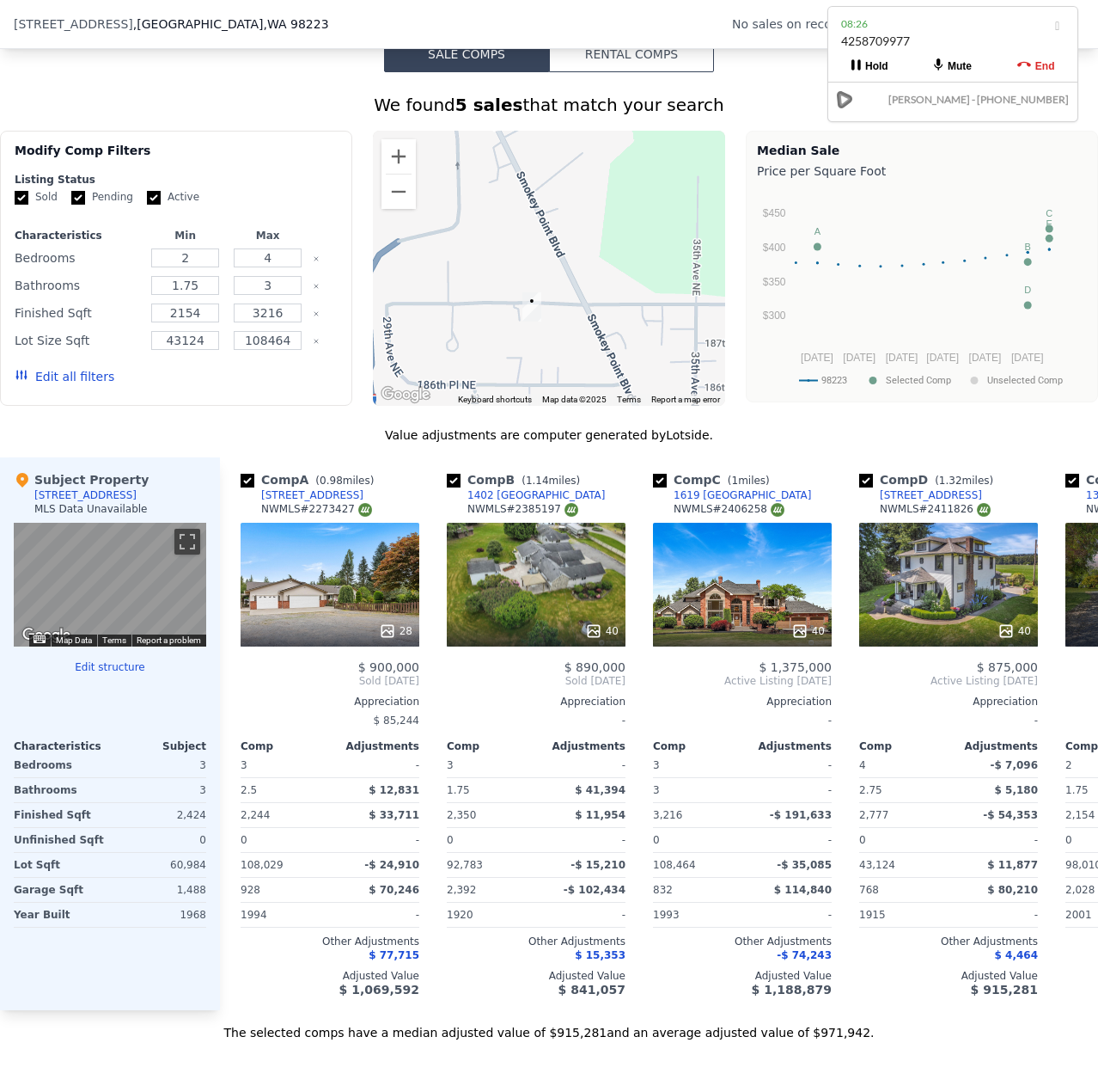
drag, startPoint x: 514, startPoint y: 296, endPoint x: 609, endPoint y: 276, distance: 97.1
click at [624, 261] on div at bounding box center [549, 268] width 353 height 275
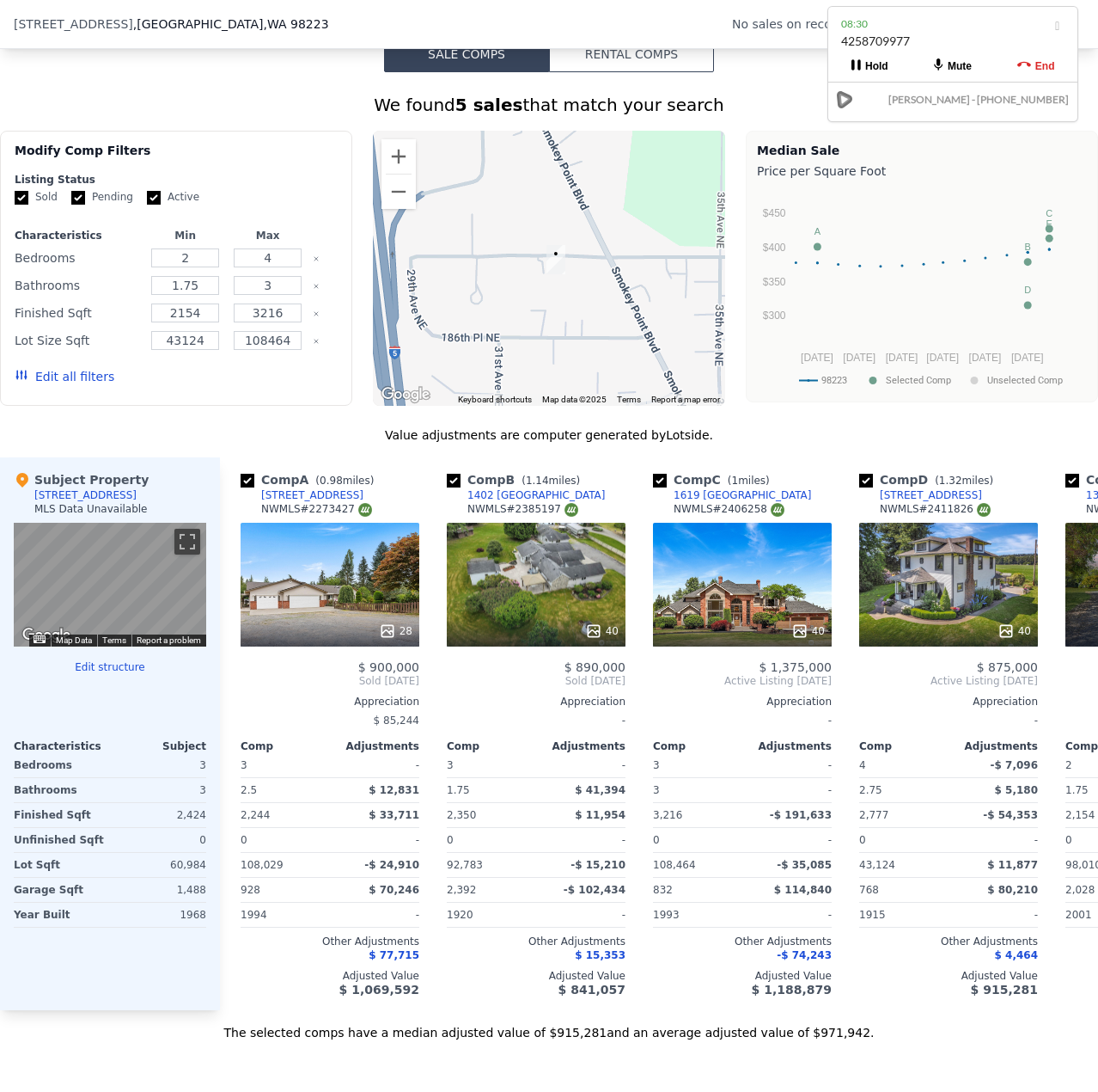
drag, startPoint x: 620, startPoint y: 374, endPoint x: 621, endPoint y: 337, distance: 37.0
click at [621, 337] on div at bounding box center [549, 268] width 353 height 275
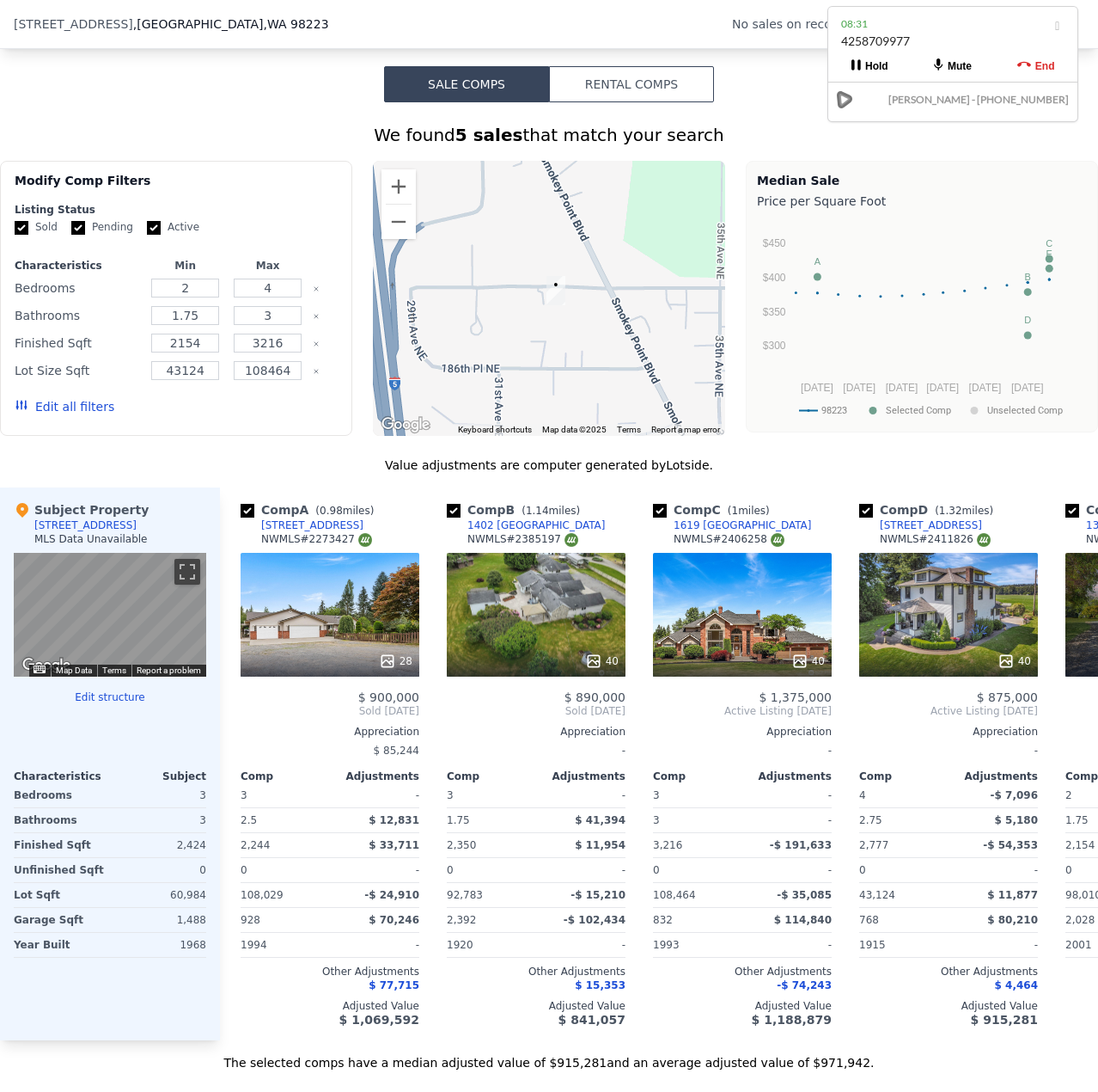
scroll to position [1203, 0]
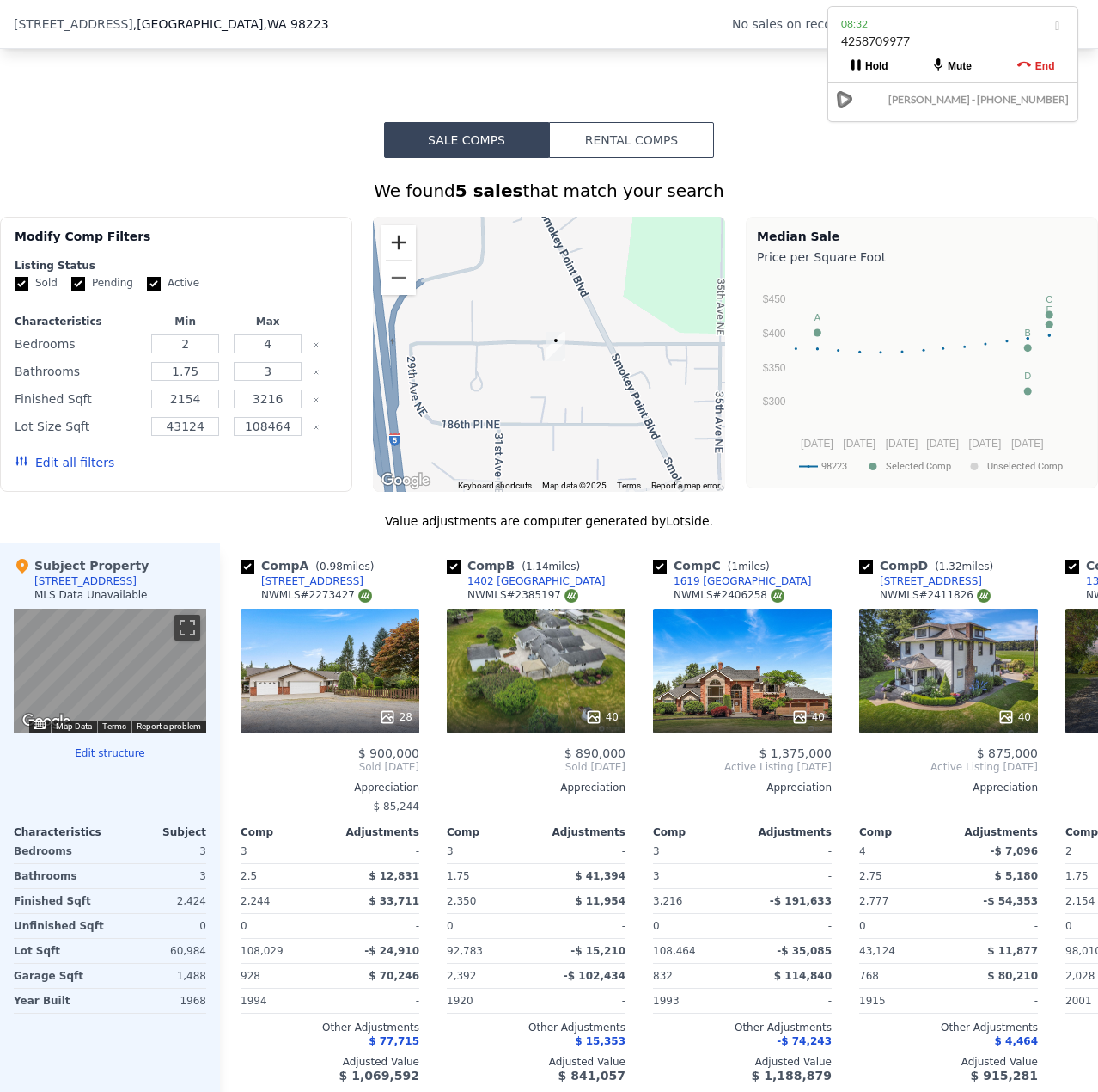
click at [410, 260] on button "Zoom in" at bounding box center [399, 242] width 34 height 34
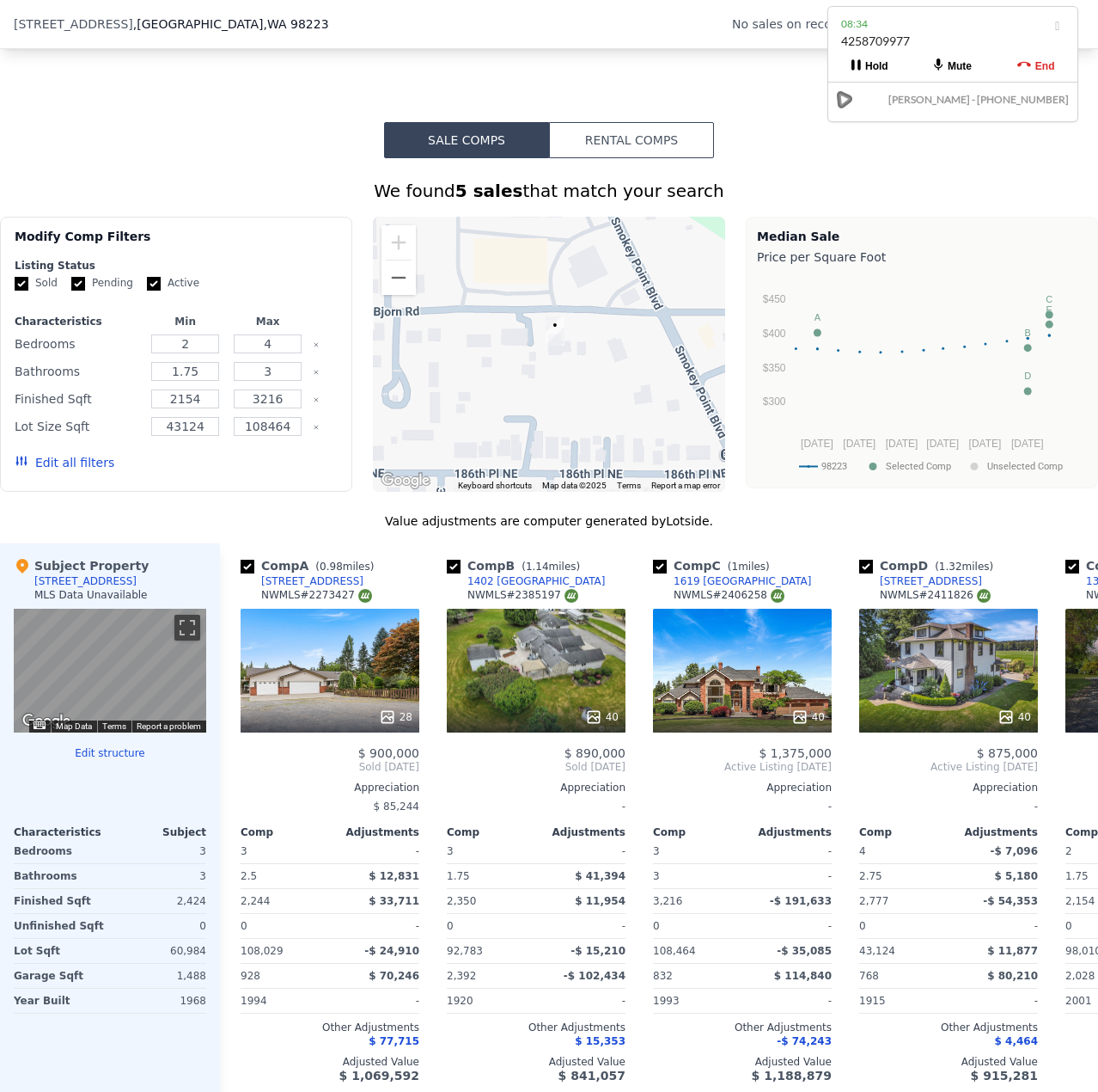
drag, startPoint x: 575, startPoint y: 398, endPoint x: 567, endPoint y: 374, distance: 25.3
click at [567, 374] on div at bounding box center [549, 354] width 353 height 275
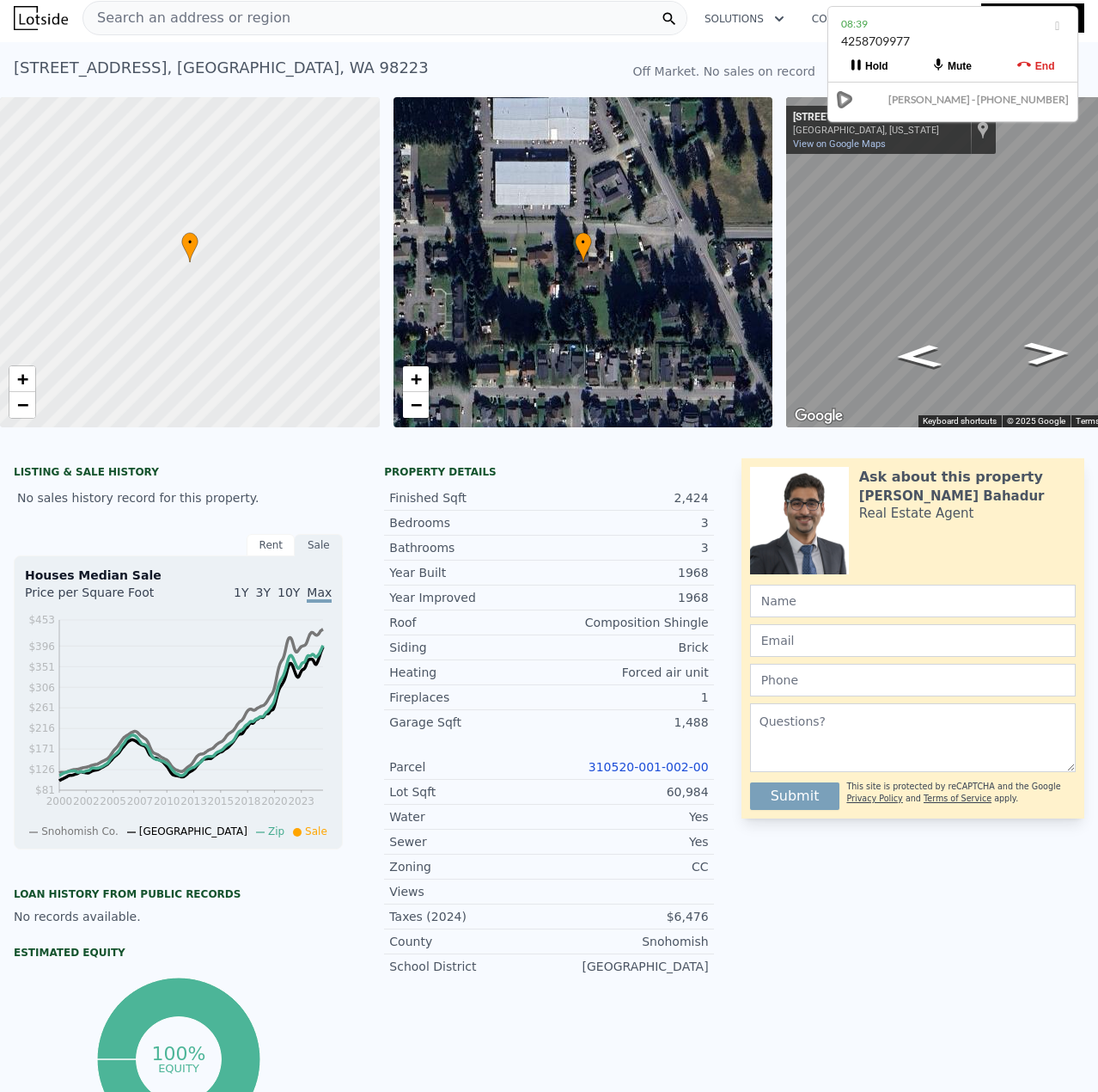
scroll to position [0, 0]
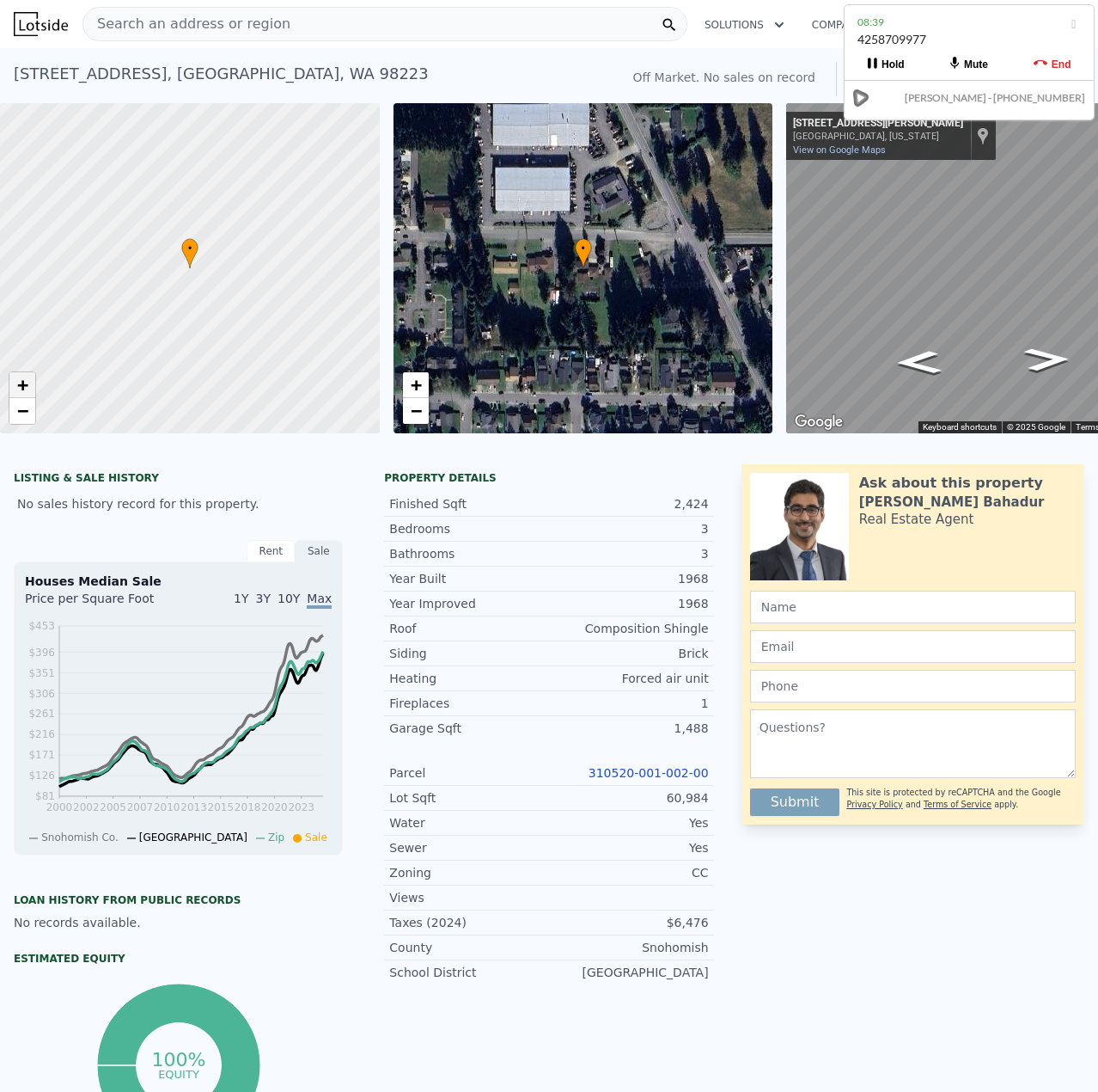
click at [21, 387] on span "+" at bounding box center [23, 384] width 11 height 21
click at [29, 408] on link "−" at bounding box center [22, 411] width 26 height 26
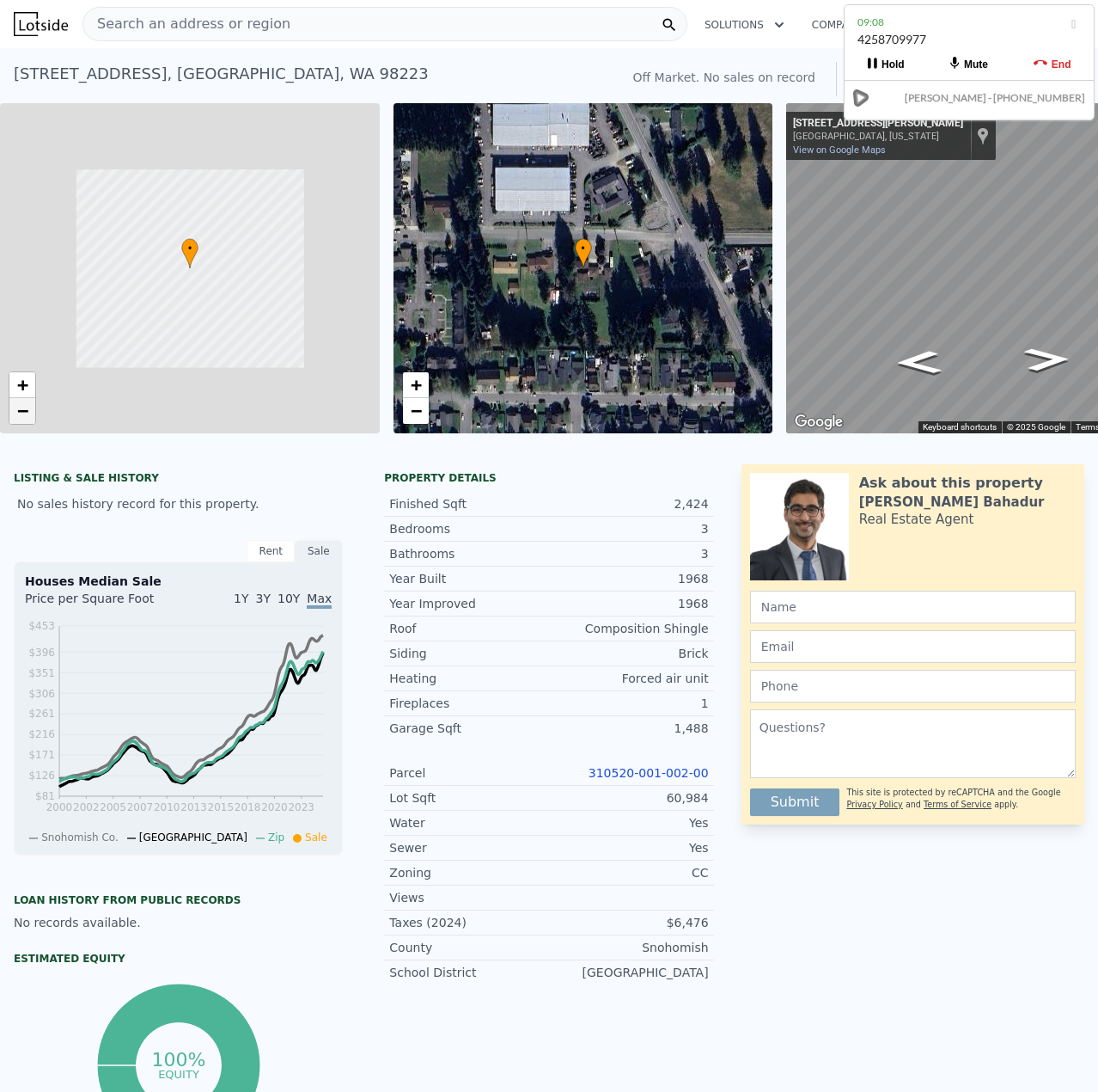
click at [29, 408] on link "−" at bounding box center [22, 411] width 26 height 26
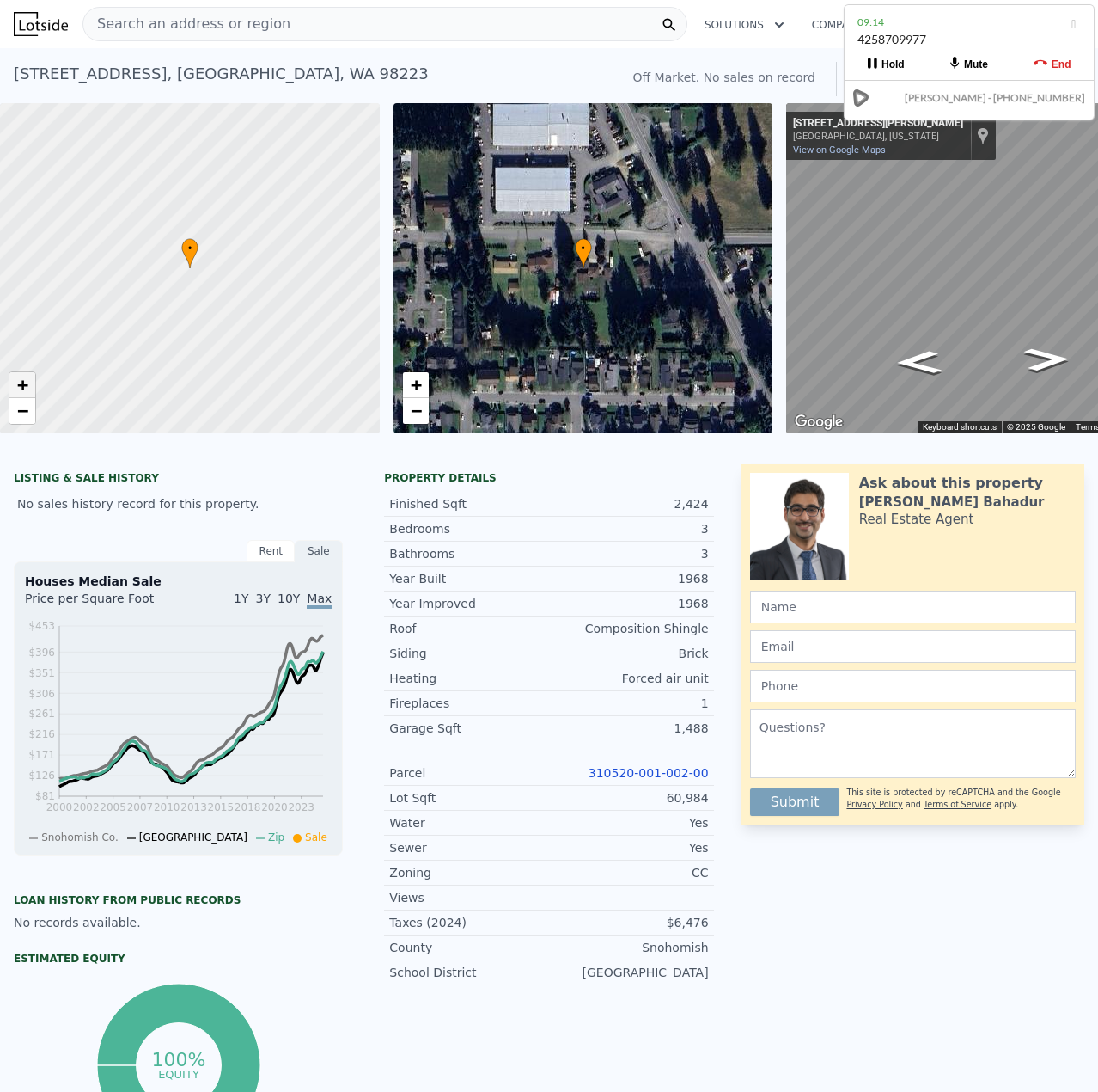
click at [23, 389] on span "+" at bounding box center [23, 384] width 11 height 21
click at [23, 387] on span "+" at bounding box center [23, 384] width 11 height 21
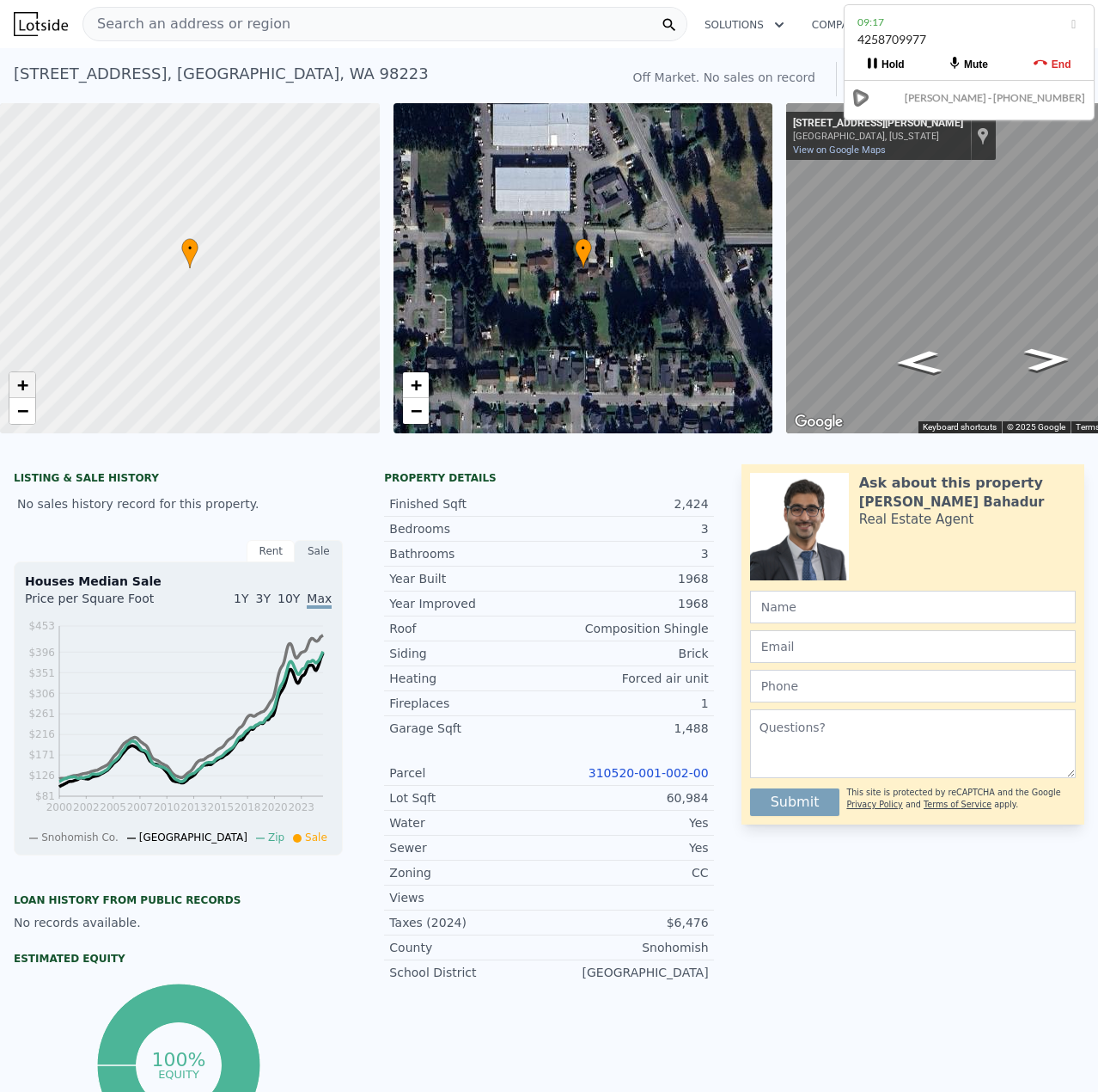
click at [23, 387] on span "+" at bounding box center [23, 384] width 11 height 21
drag, startPoint x: 18, startPoint y: 78, endPoint x: 286, endPoint y: 71, distance: 268.1
click at [286, 71] on div "[STREET_ADDRESS]" at bounding box center [221, 74] width 415 height 24
copy div "[STREET_ADDRESS]"
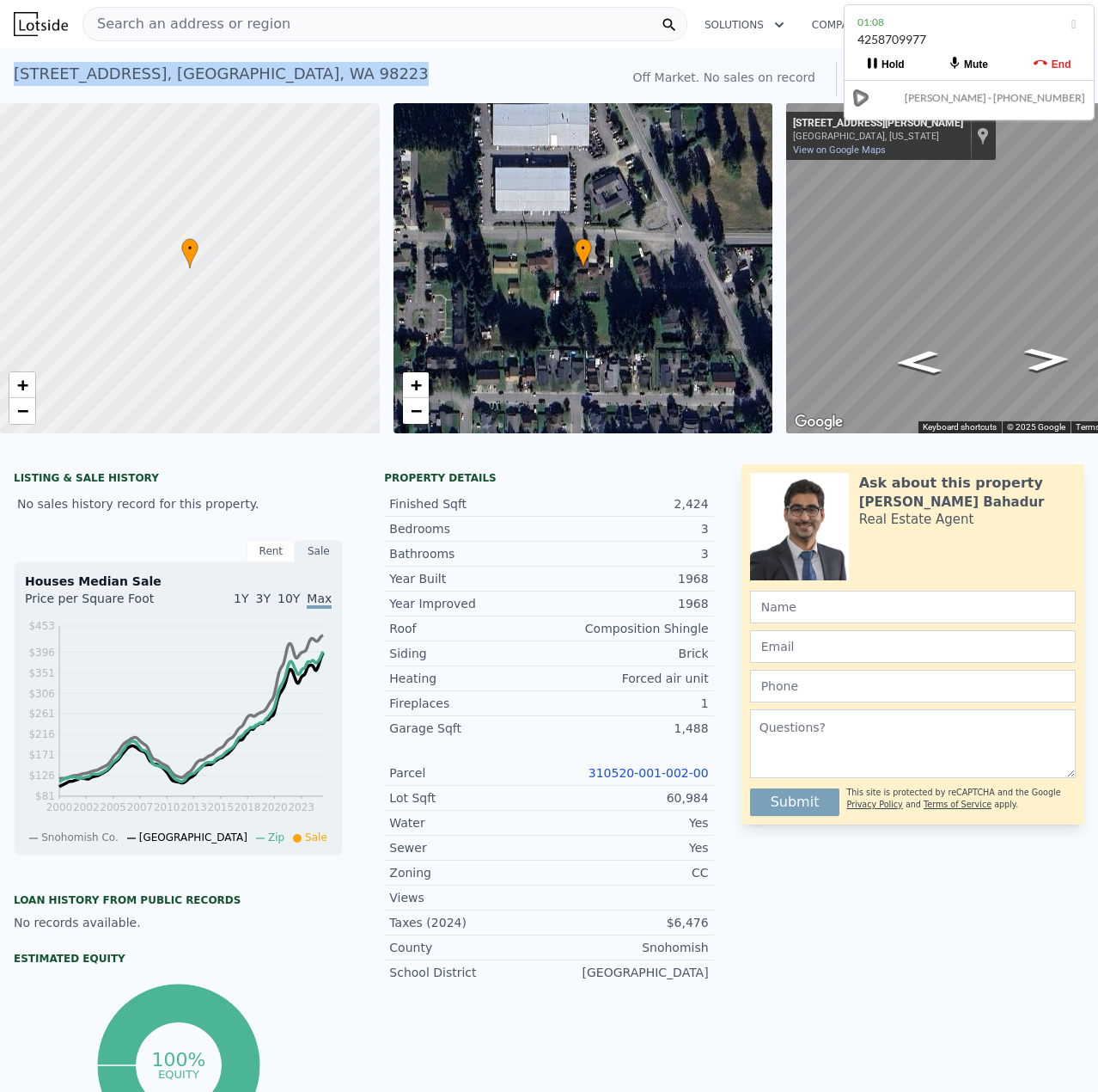
click at [315, 71] on div "[STREET_ADDRESS] No sales on record (~ARV $1.013m )" at bounding box center [313, 79] width 599 height 48
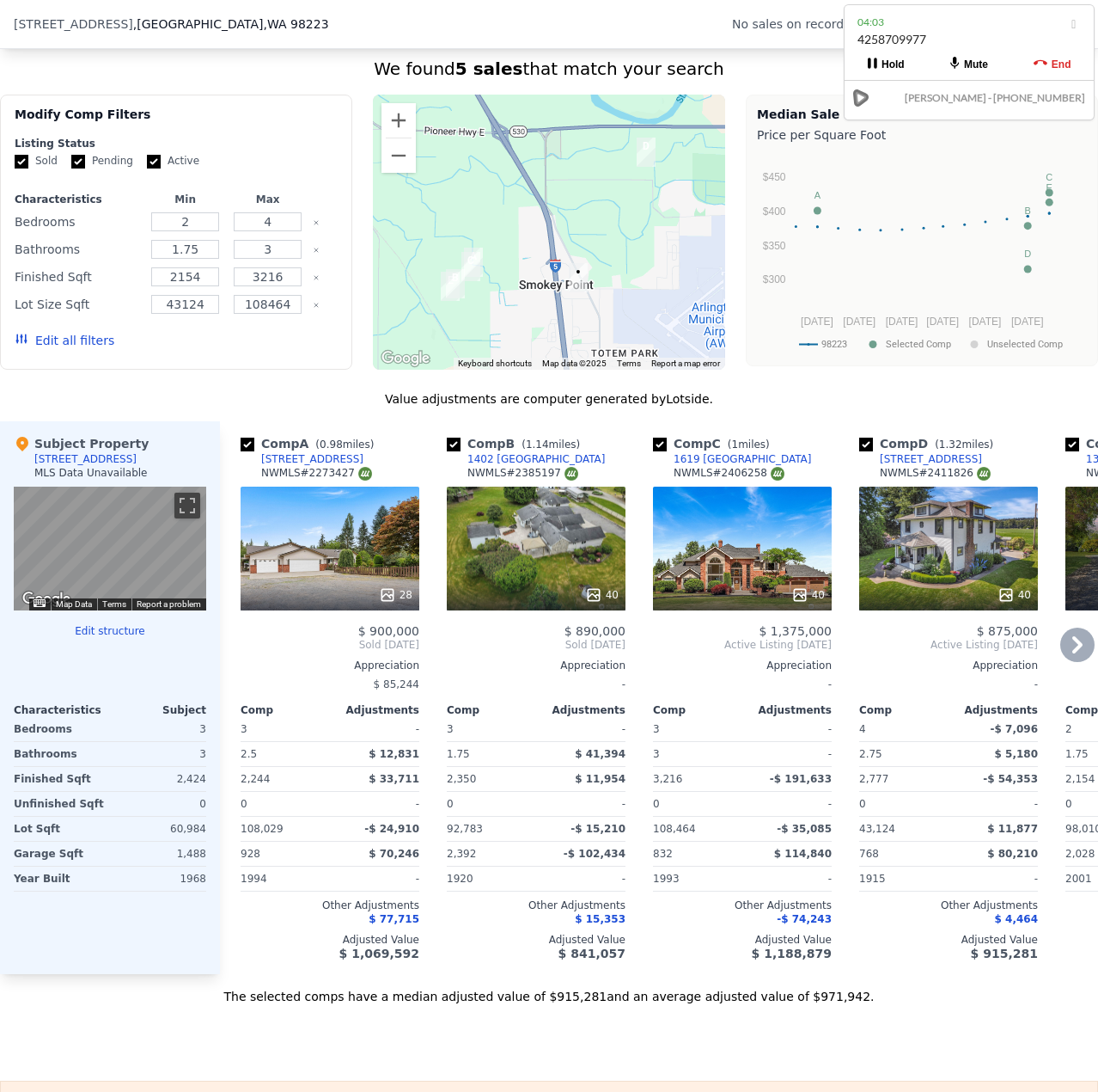
scroll to position [1376, 0]
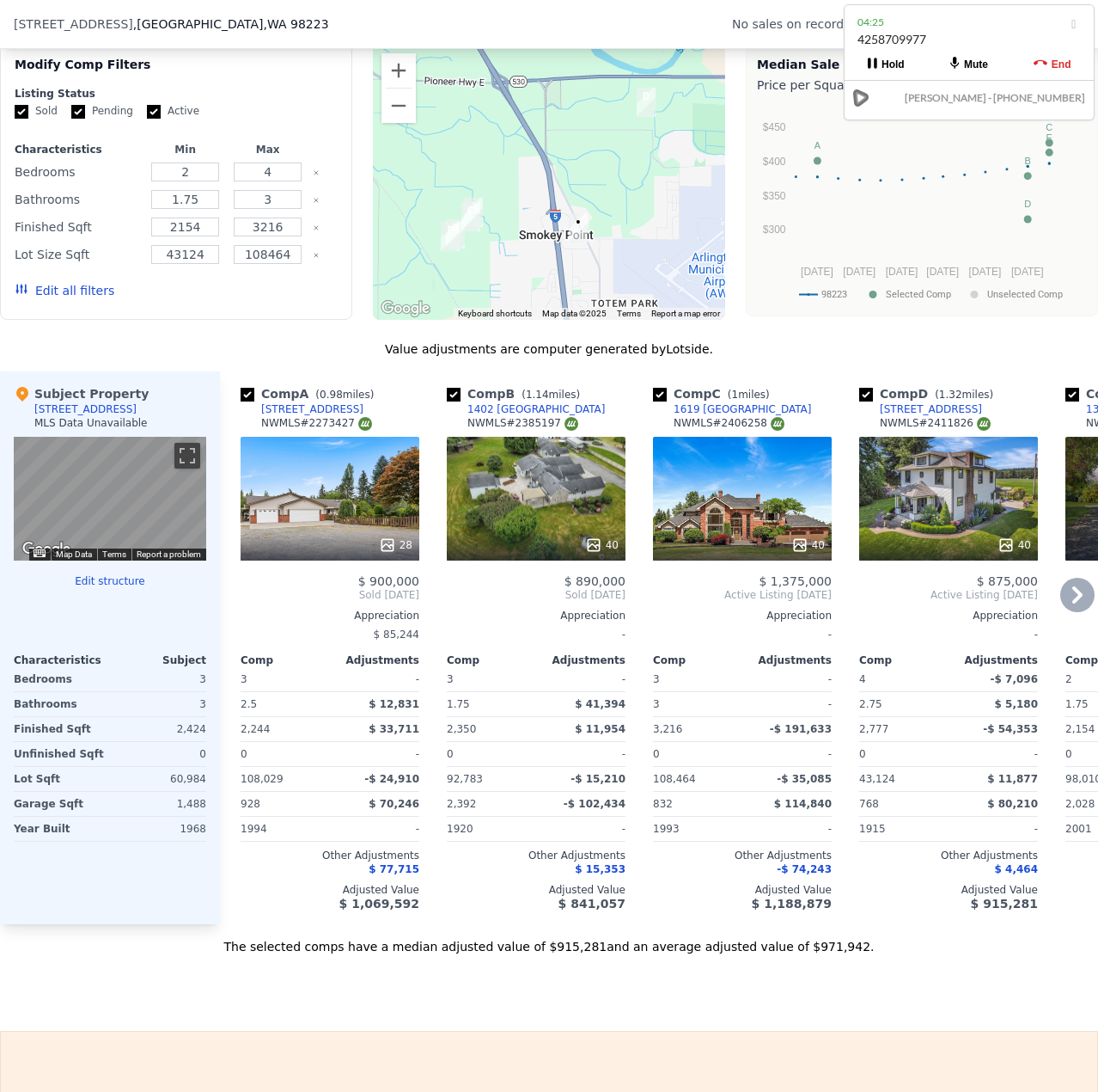
click at [1060, 607] on icon at bounding box center [1077, 594] width 34 height 34
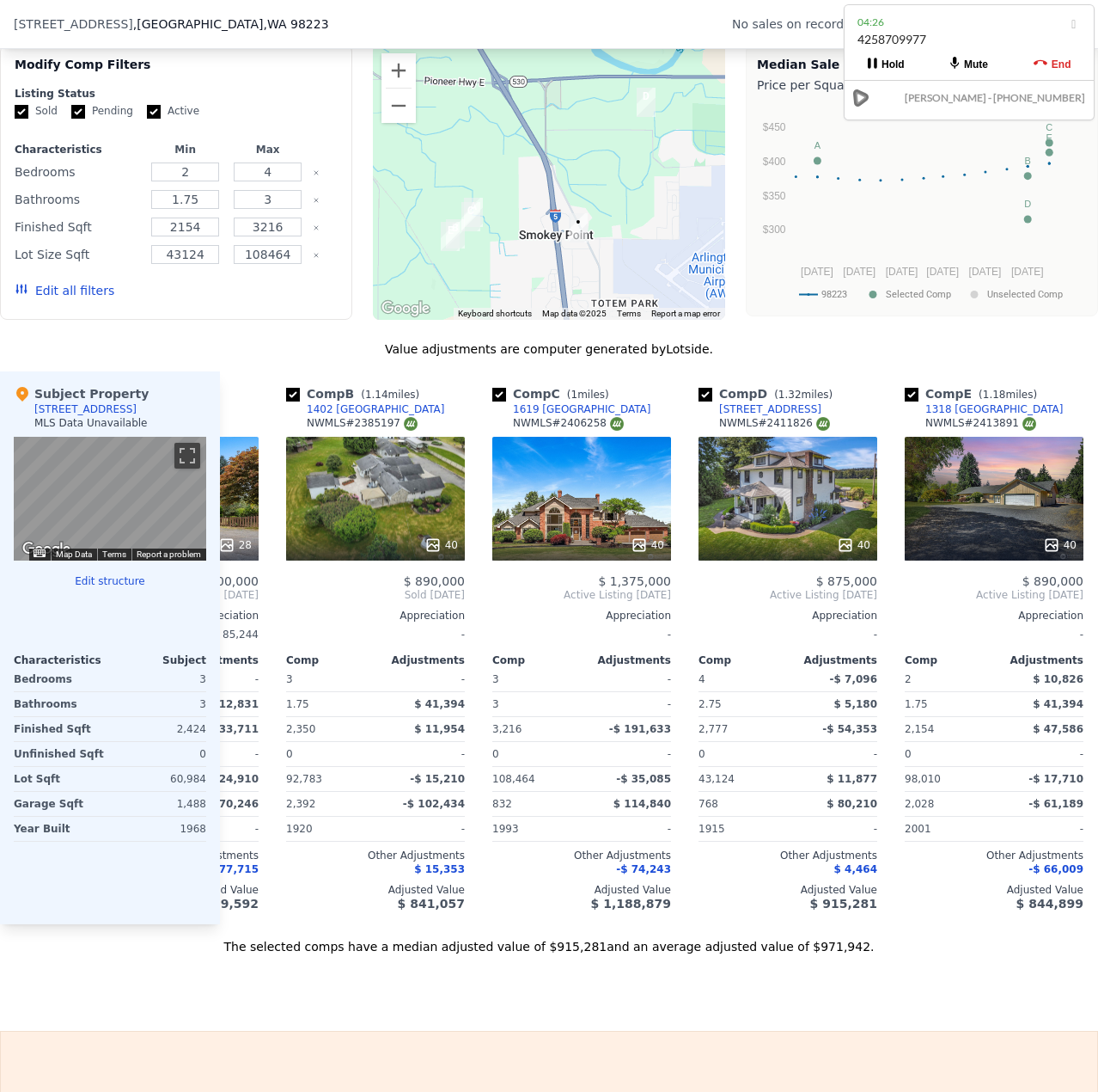
scroll to position [0, 207]
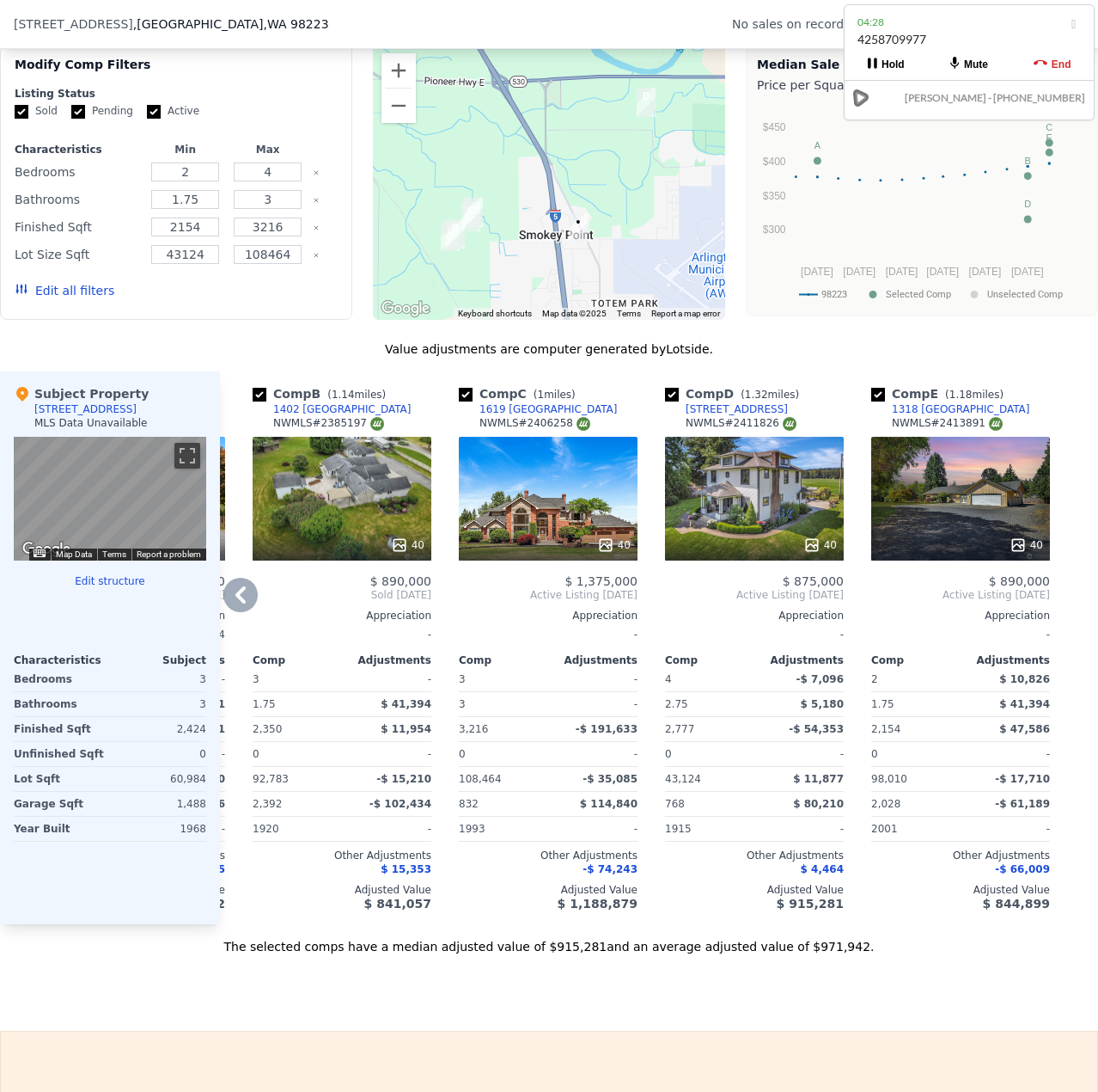
click at [237, 600] on icon at bounding box center [240, 594] width 34 height 34
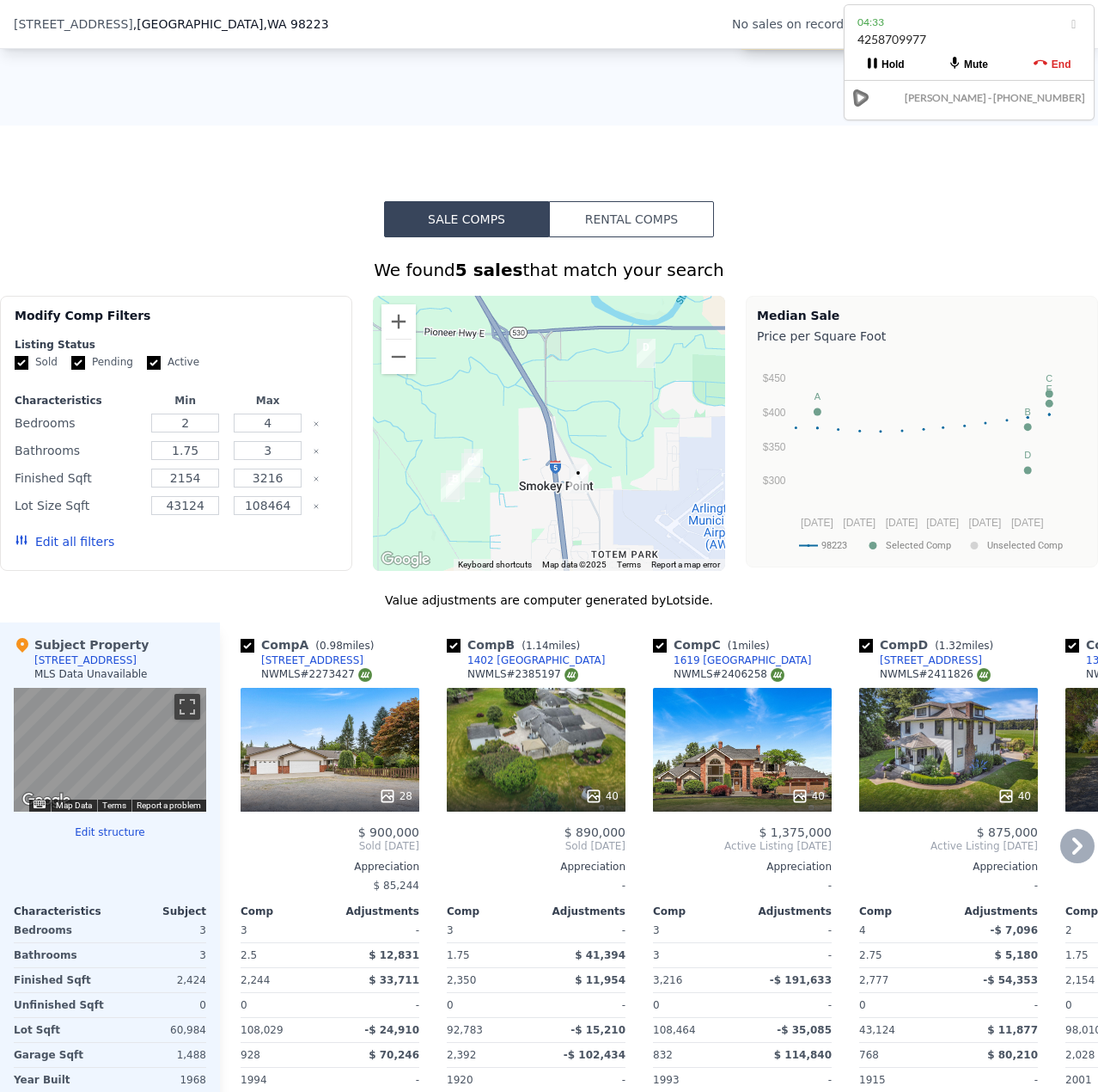
scroll to position [1118, 0]
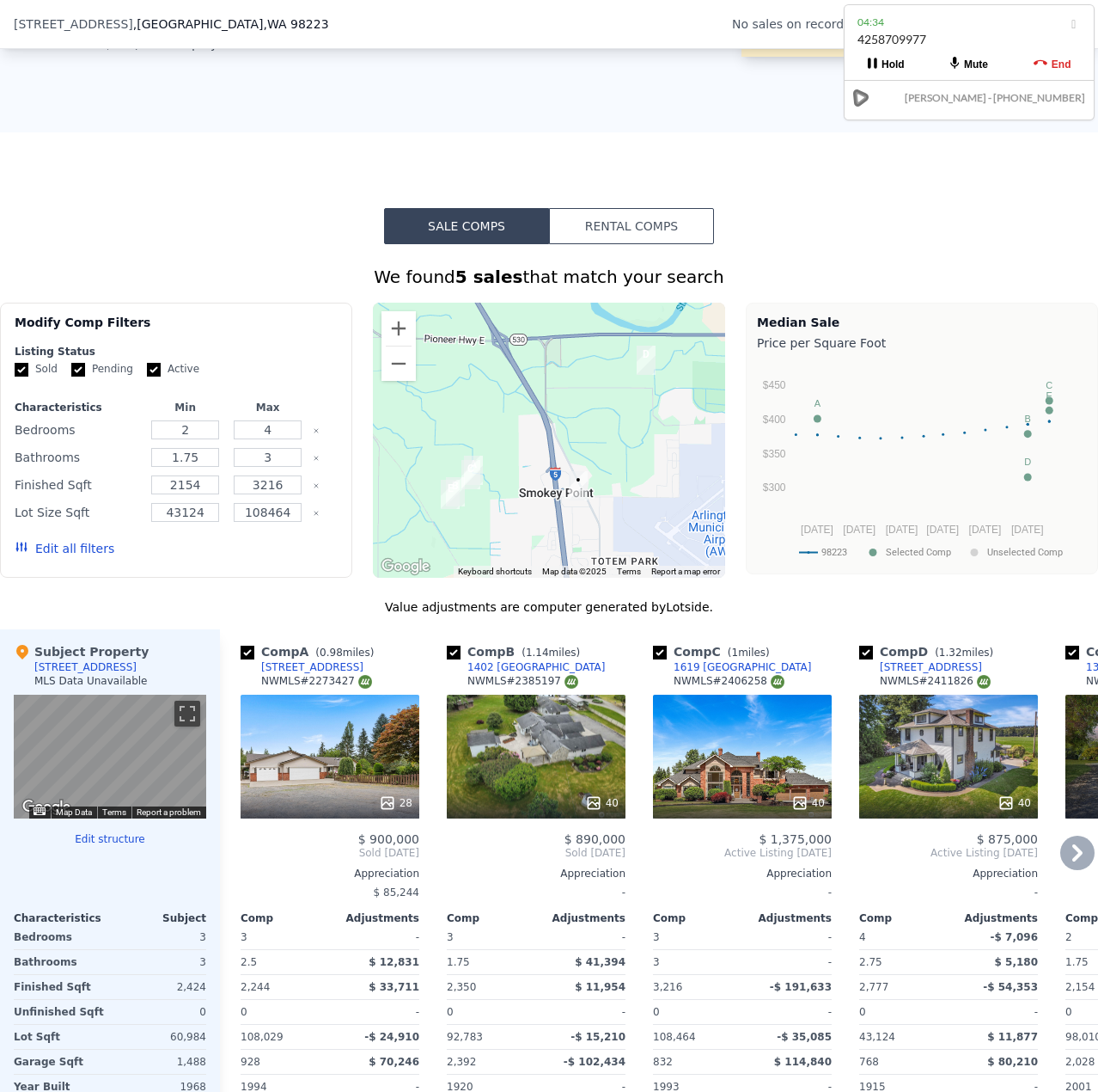
click at [1072, 861] on icon at bounding box center [1077, 853] width 10 height 17
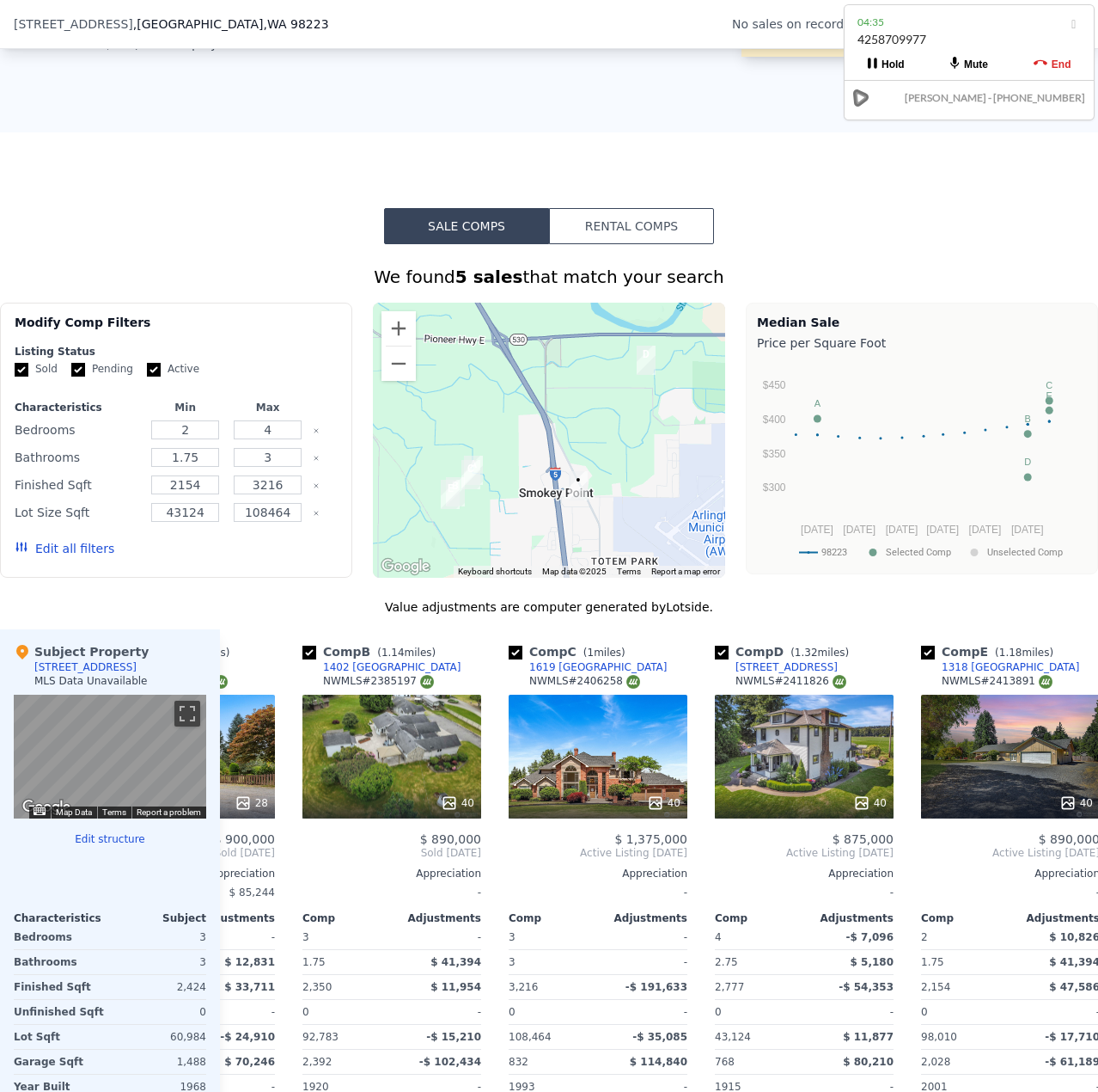
scroll to position [0, 207]
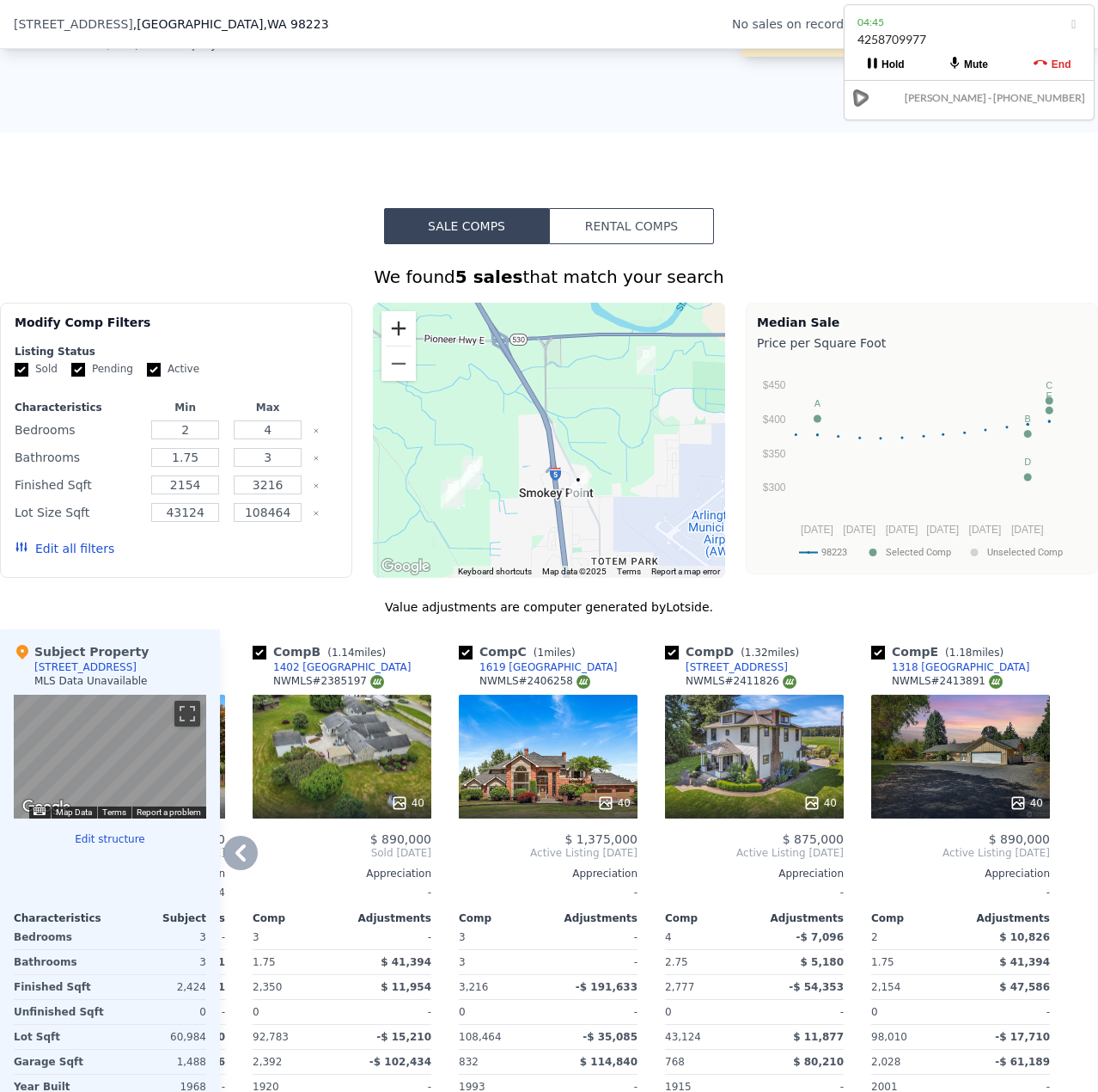
click at [398, 343] on button "Zoom in" at bounding box center [399, 328] width 34 height 34
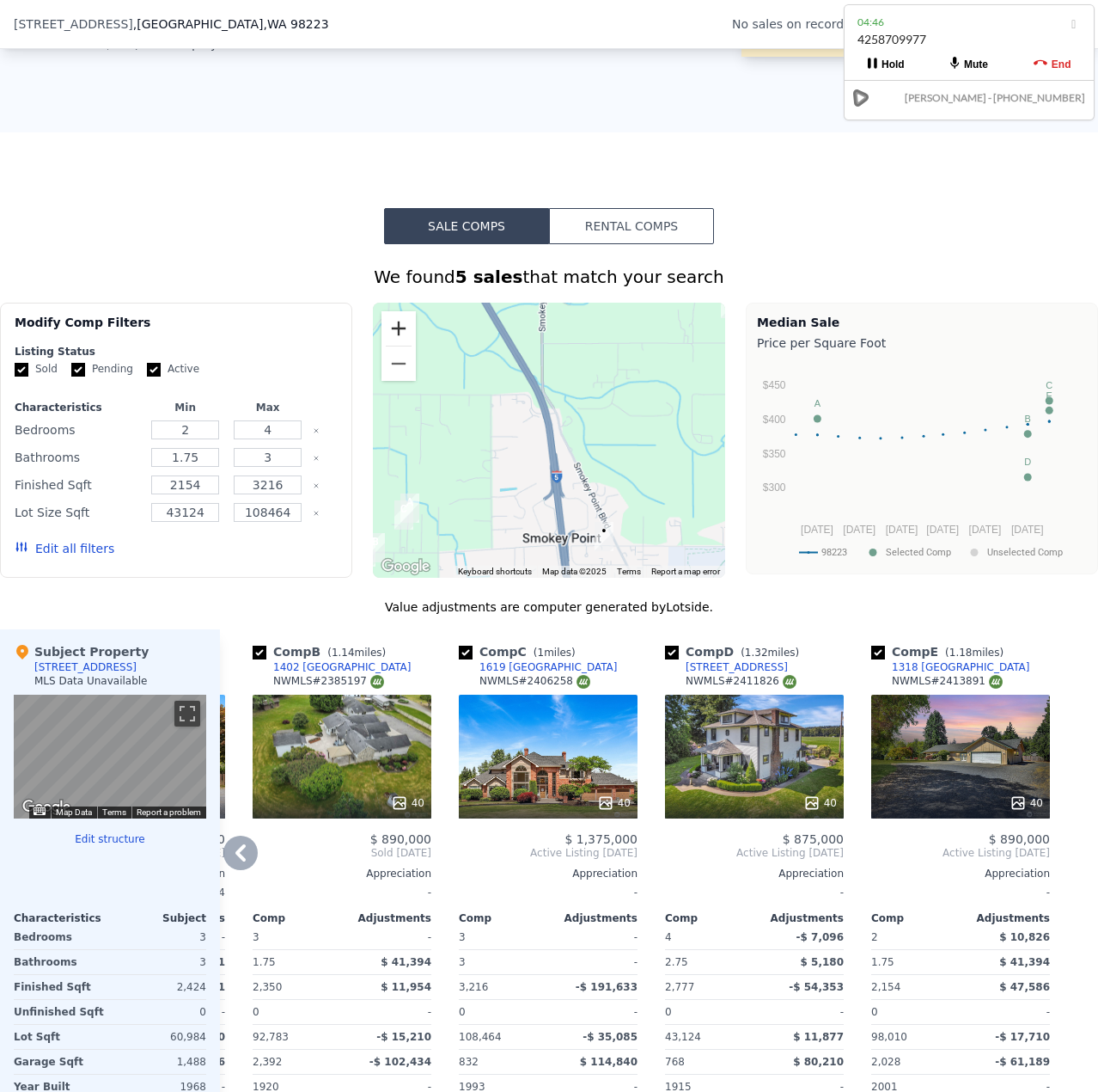
click at [398, 343] on button "Zoom in" at bounding box center [399, 328] width 34 height 34
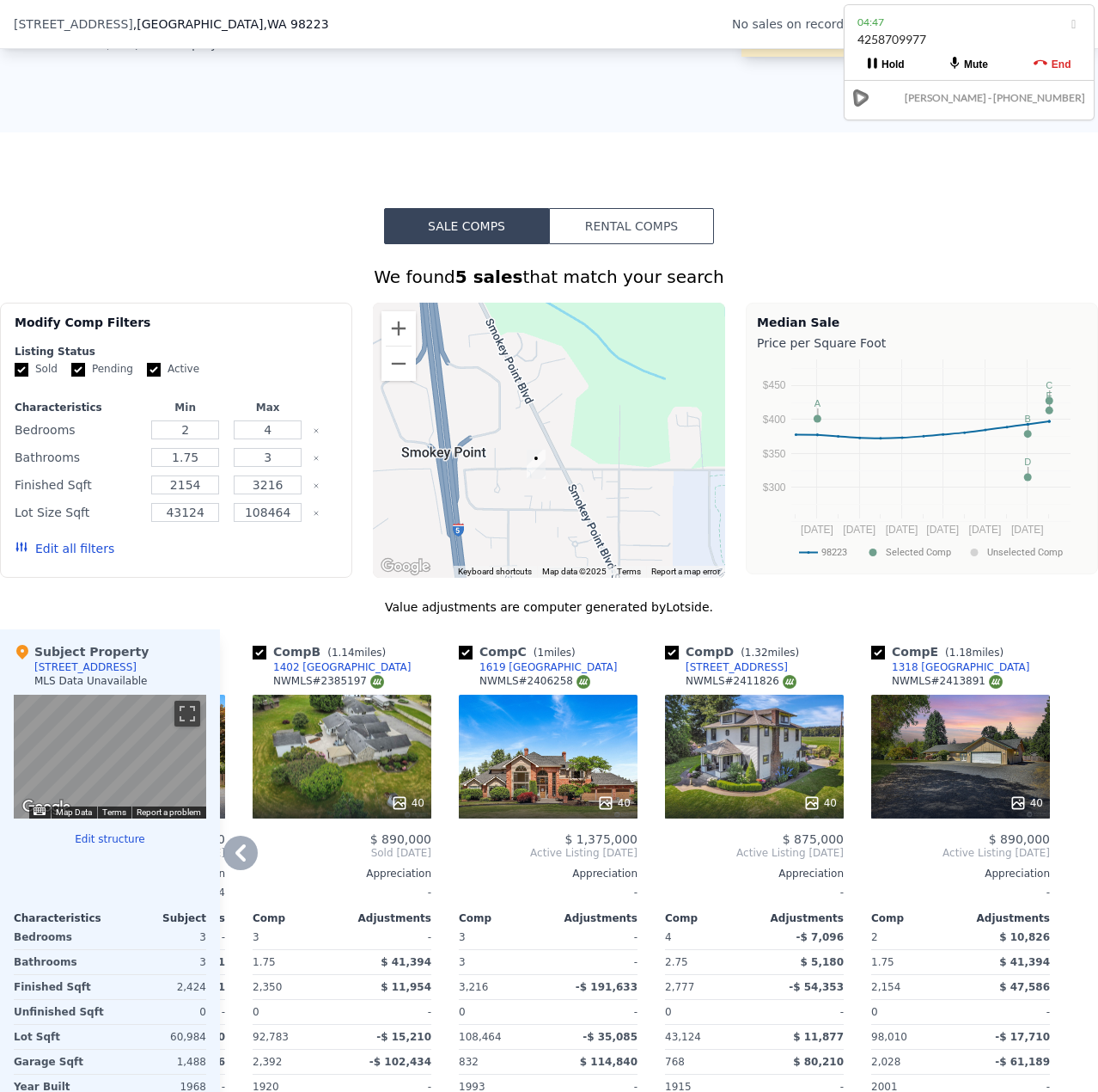
drag, startPoint x: 590, startPoint y: 443, endPoint x: 544, endPoint y: 373, distance: 83.8
click at [543, 313] on div "We found 5 sales that match your search Filters Map Prices Modify Comp Filters …" at bounding box center [549, 739] width 1098 height 948
click at [393, 340] on button "Zoom in" at bounding box center [399, 328] width 34 height 34
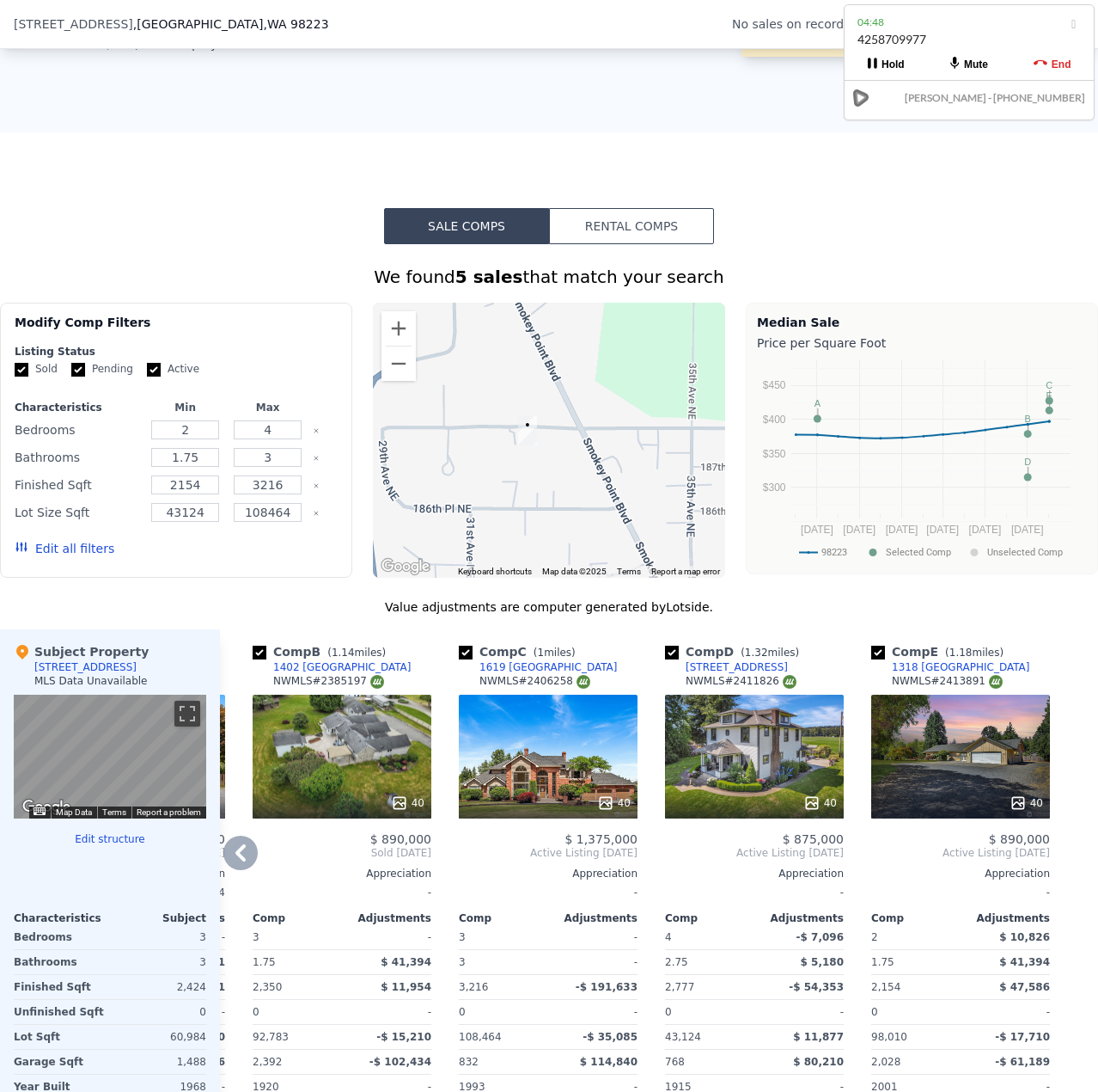
drag, startPoint x: 578, startPoint y: 470, endPoint x: 583, endPoint y: 423, distance: 47.3
click at [583, 423] on div at bounding box center [549, 440] width 353 height 275
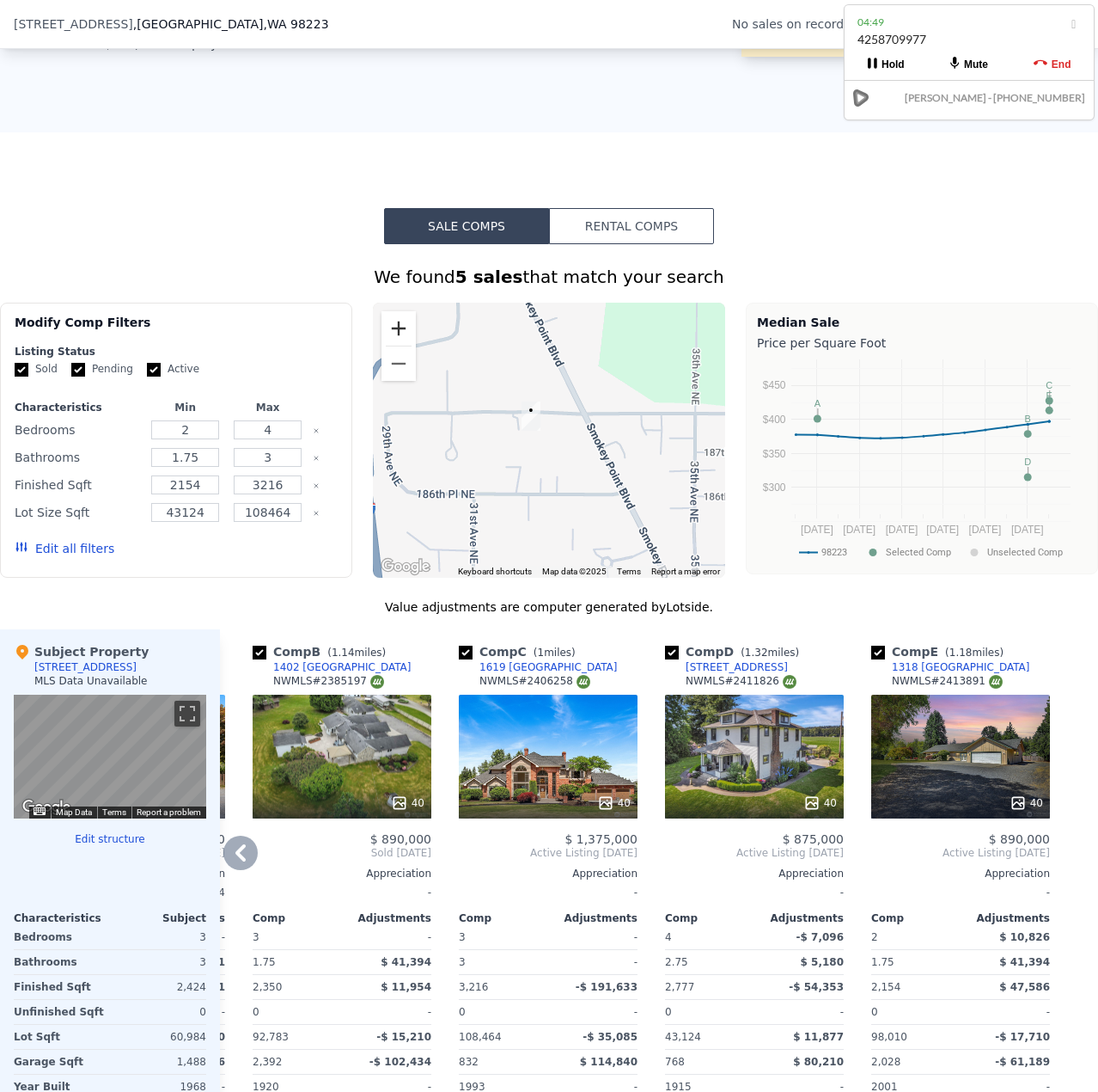
click at [396, 345] on button "Zoom in" at bounding box center [399, 328] width 34 height 34
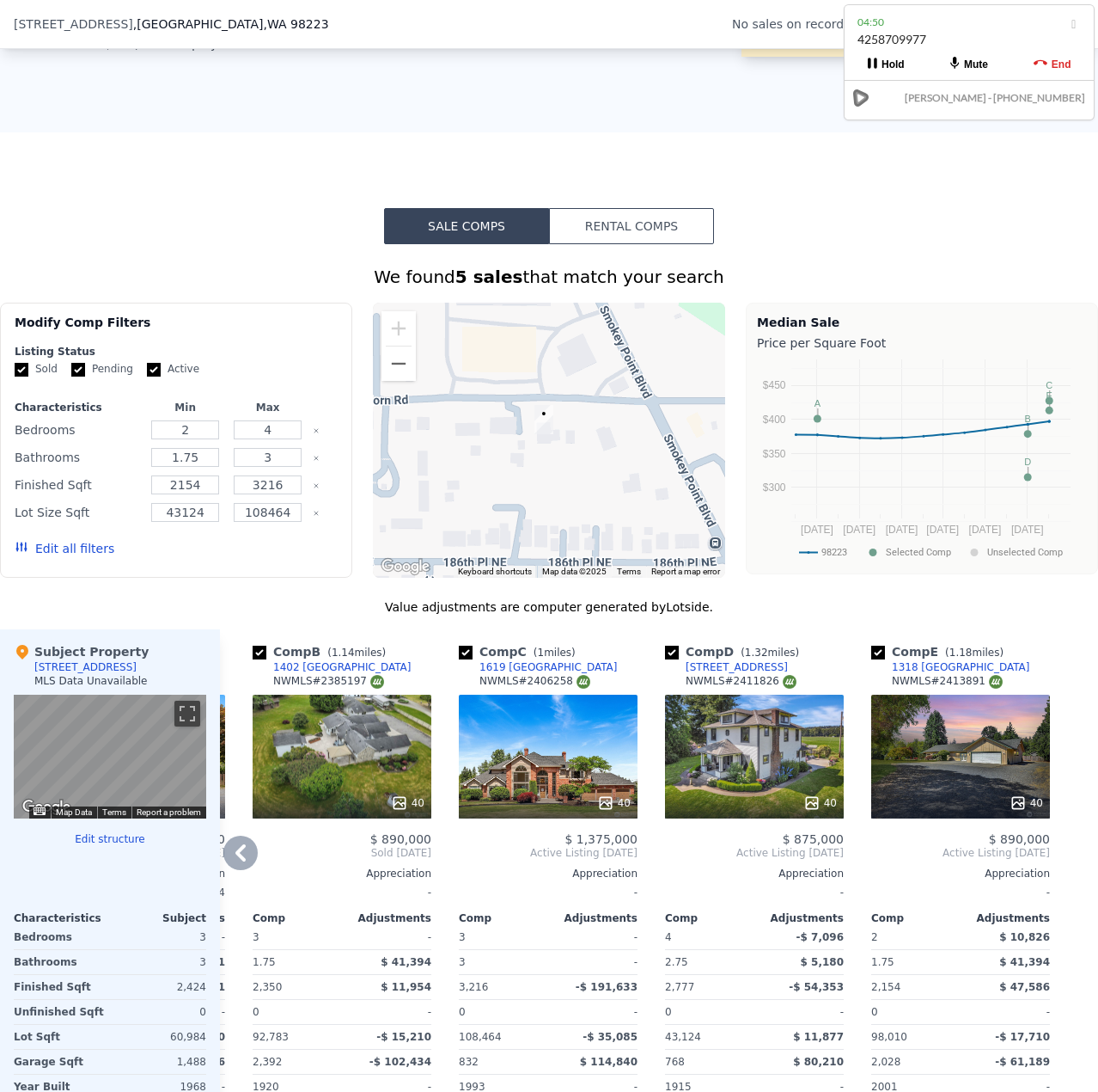
drag, startPoint x: 537, startPoint y: 477, endPoint x: 572, endPoint y: 502, distance: 43.0
click at [572, 500] on div at bounding box center [549, 440] width 353 height 275
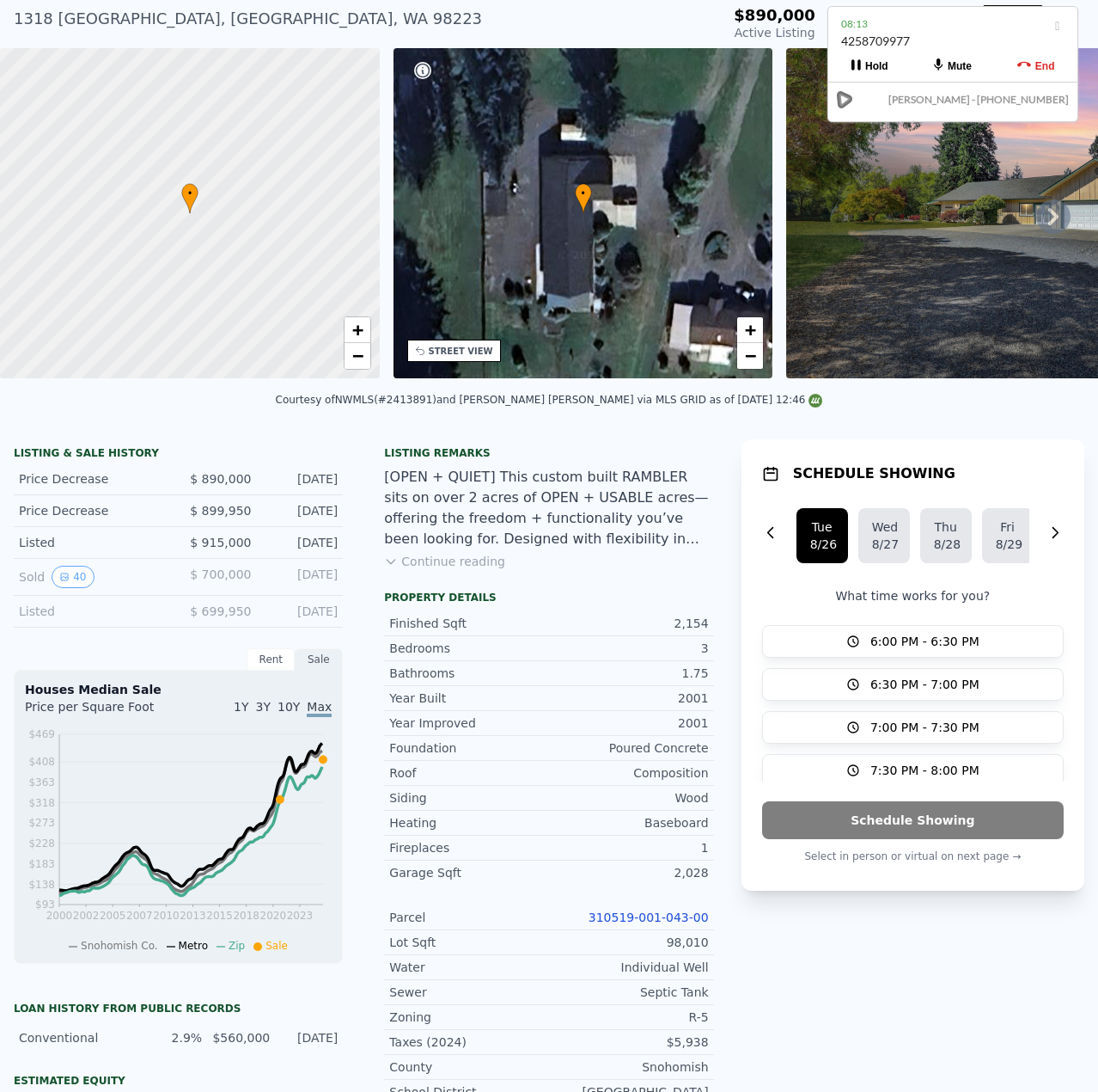
scroll to position [6, 0]
